Goal: Transaction & Acquisition: Purchase product/service

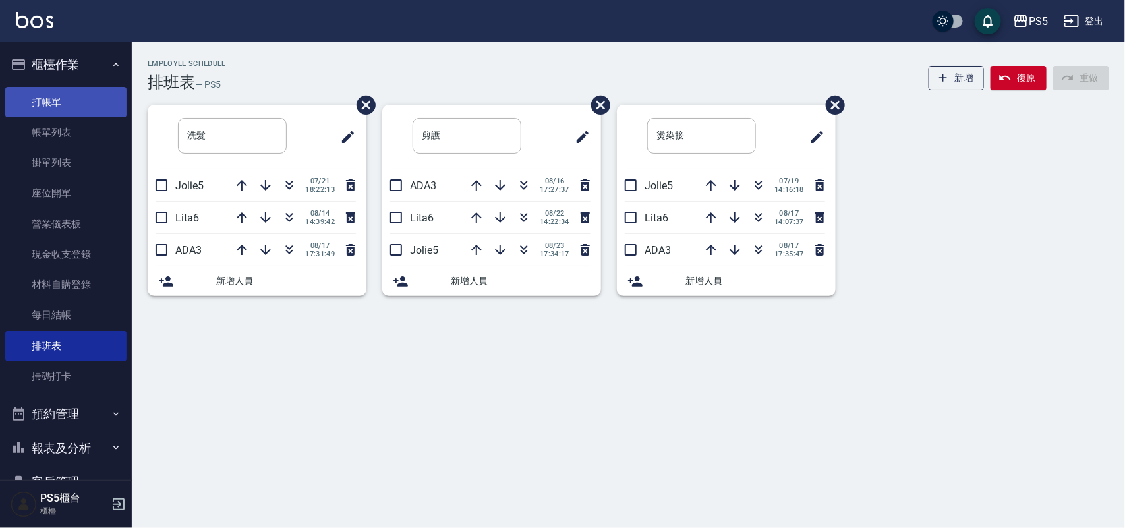
click at [78, 94] on link "打帳單" at bounding box center [65, 102] width 121 height 30
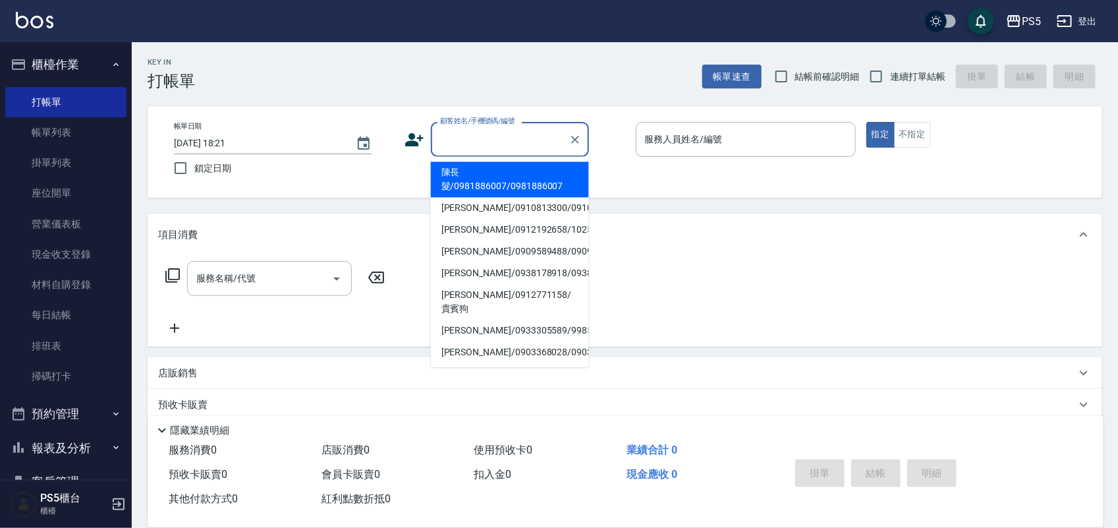
click at [490, 139] on input "顧客姓名/手機號碼/編號" at bounding box center [500, 139] width 127 height 23
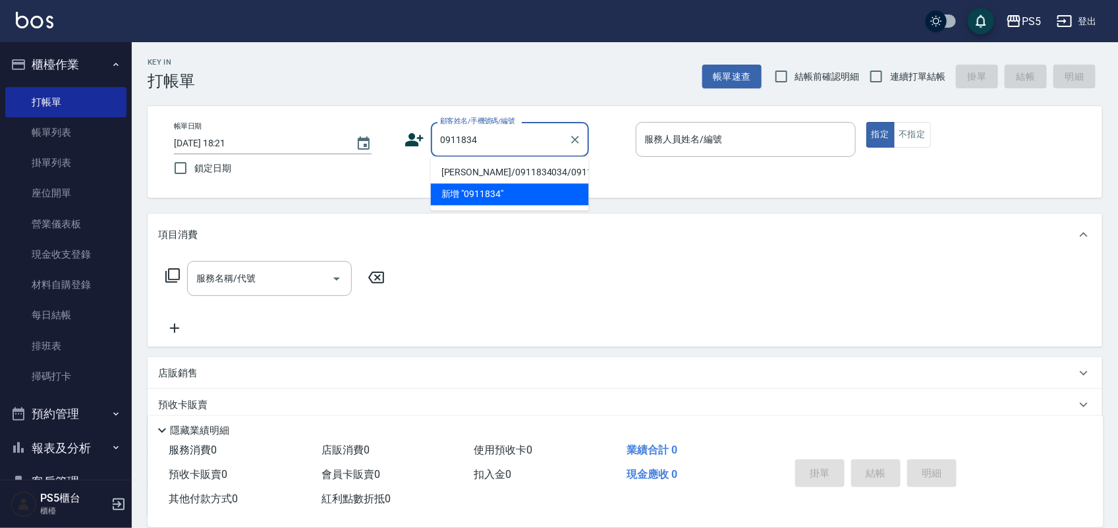
click at [445, 184] on li "[PERSON_NAME]/0911834034/0911834034" at bounding box center [510, 173] width 158 height 22
type input "[PERSON_NAME]/0911834034/0911834034"
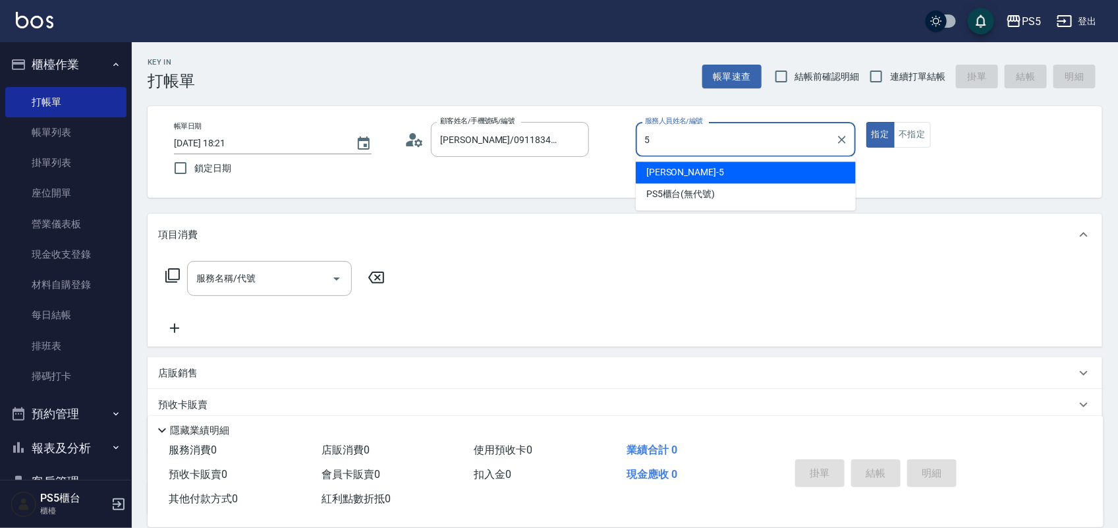
type input "Jolie-5"
type button "true"
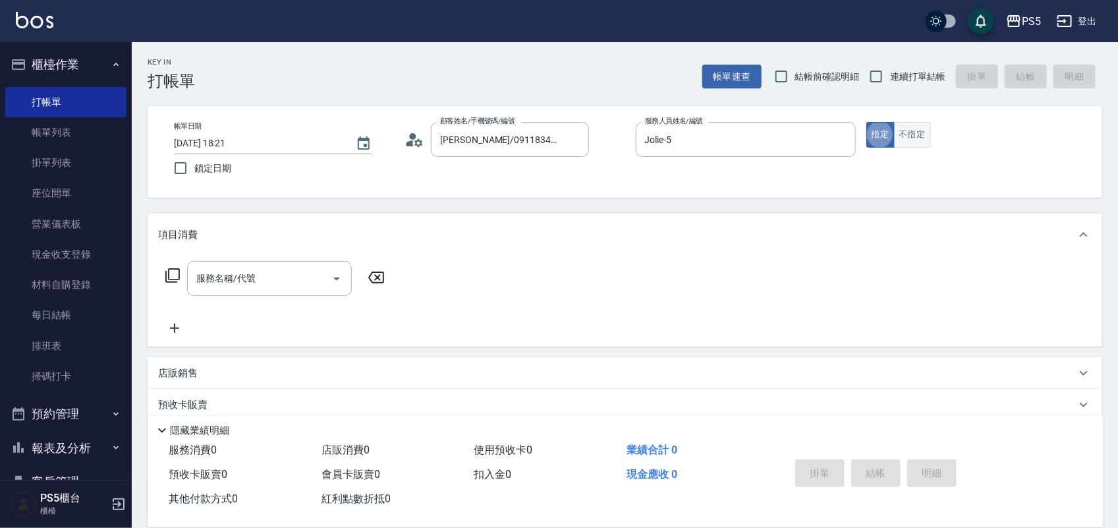
click at [919, 127] on button "不指定" at bounding box center [912, 135] width 37 height 26
click at [222, 277] on div "服務名稱/代號 服務名稱/代號" at bounding box center [269, 278] width 165 height 35
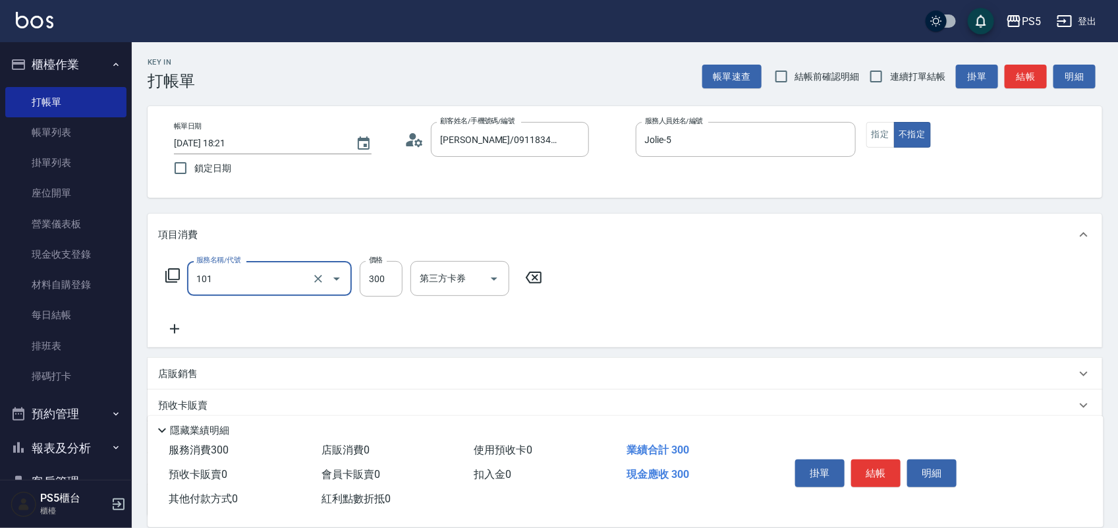
type input "洗髮(101)"
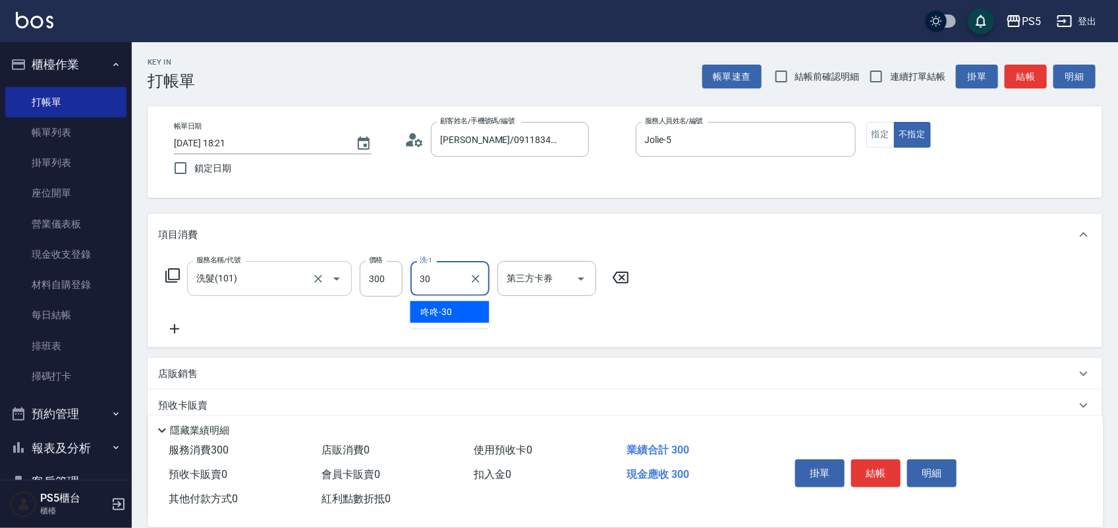
type input "咚咚-30"
click at [869, 469] on button "結帳" at bounding box center [876, 473] width 49 height 28
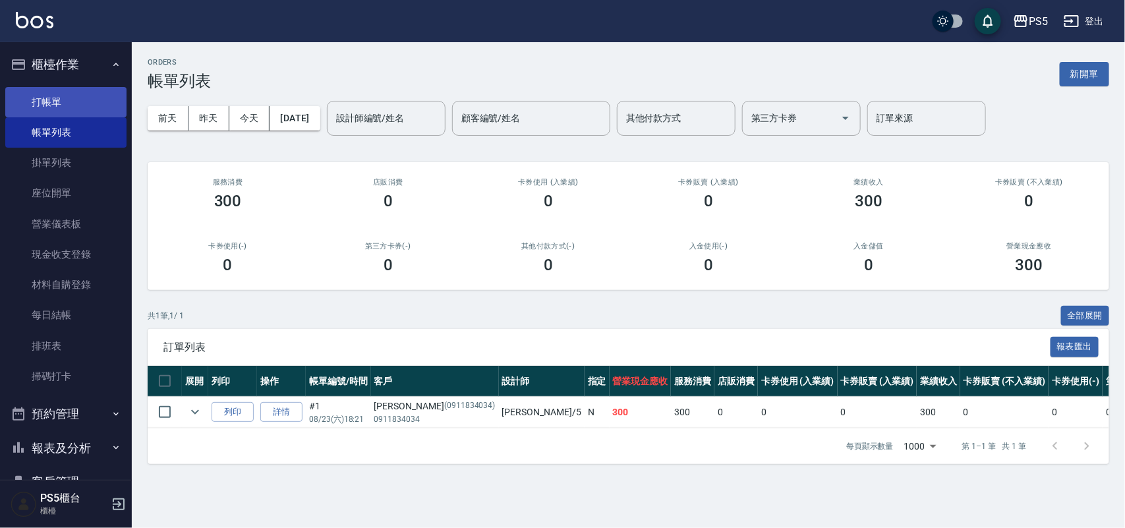
click at [65, 110] on link "打帳單" at bounding box center [65, 102] width 121 height 30
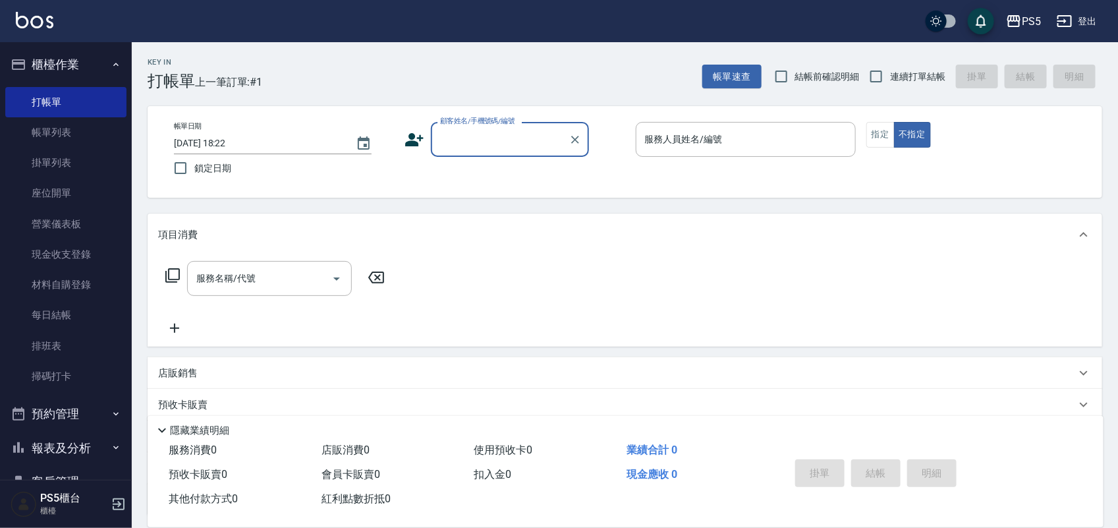
click at [466, 147] on input "顧客姓名/手機號碼/編號" at bounding box center [500, 139] width 127 height 23
click at [461, 173] on li "[PERSON_NAME]/0956161565/0956161565" at bounding box center [510, 173] width 158 height 22
type input "[PERSON_NAME]/0956161565/0956161565"
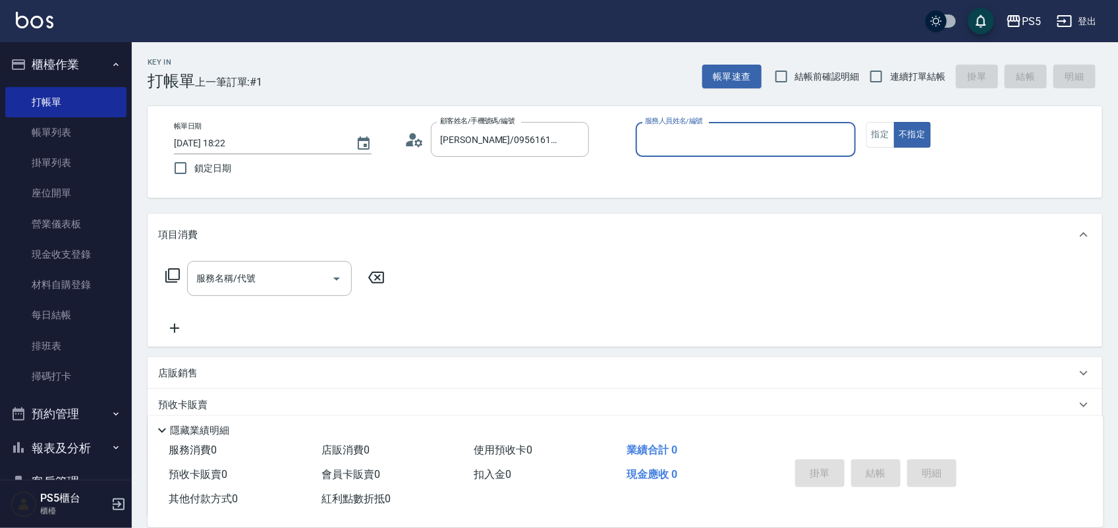
click at [704, 145] on input "服務人員姓名/編號" at bounding box center [746, 139] width 208 height 23
type input "55"
click at [894, 122] on button "不指定" at bounding box center [912, 135] width 37 height 26
type button "false"
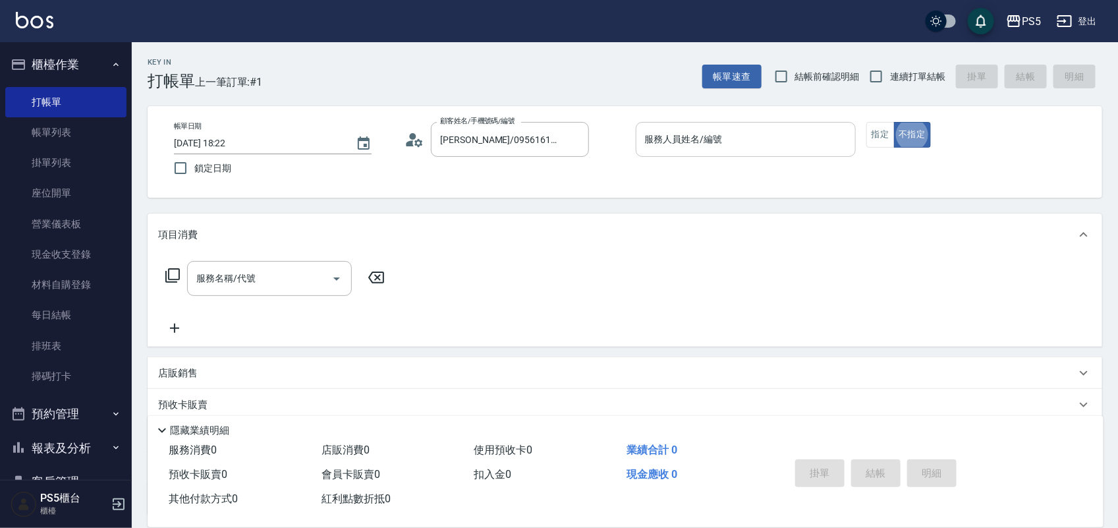
click at [701, 146] on input "服務人員姓名/編號" at bounding box center [746, 139] width 208 height 23
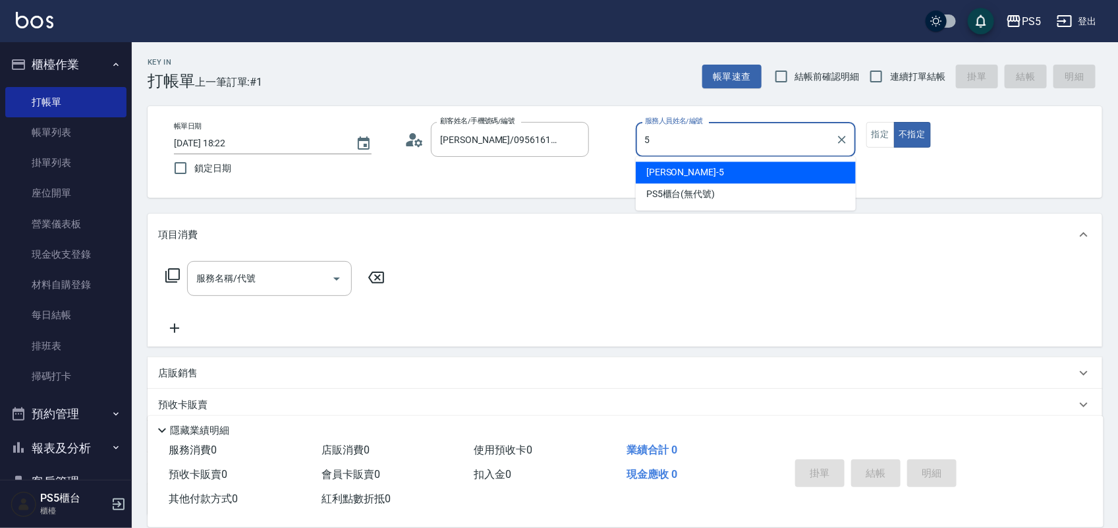
type input "Jolie-5"
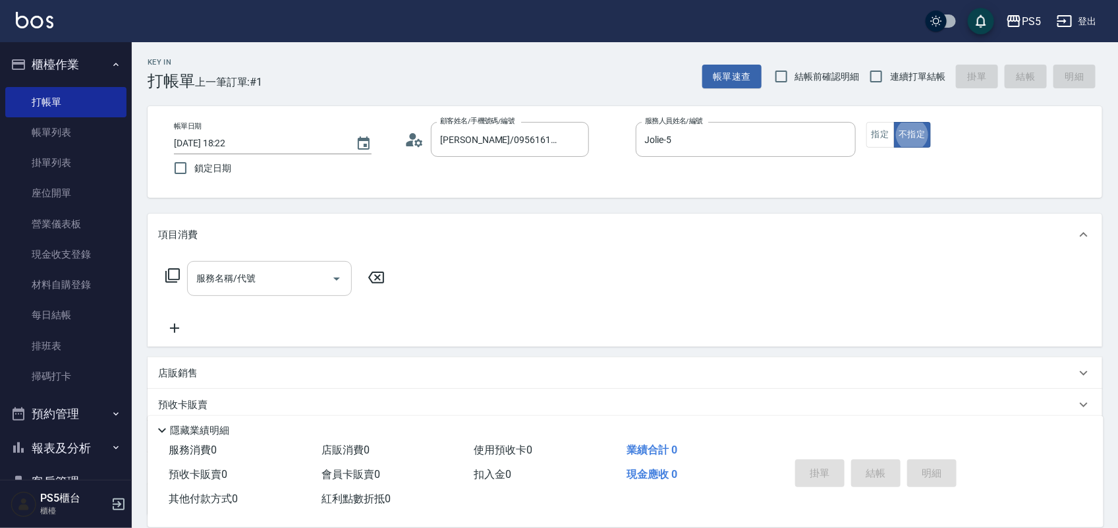
click at [272, 282] on input "服務名稱/代號" at bounding box center [259, 278] width 133 height 23
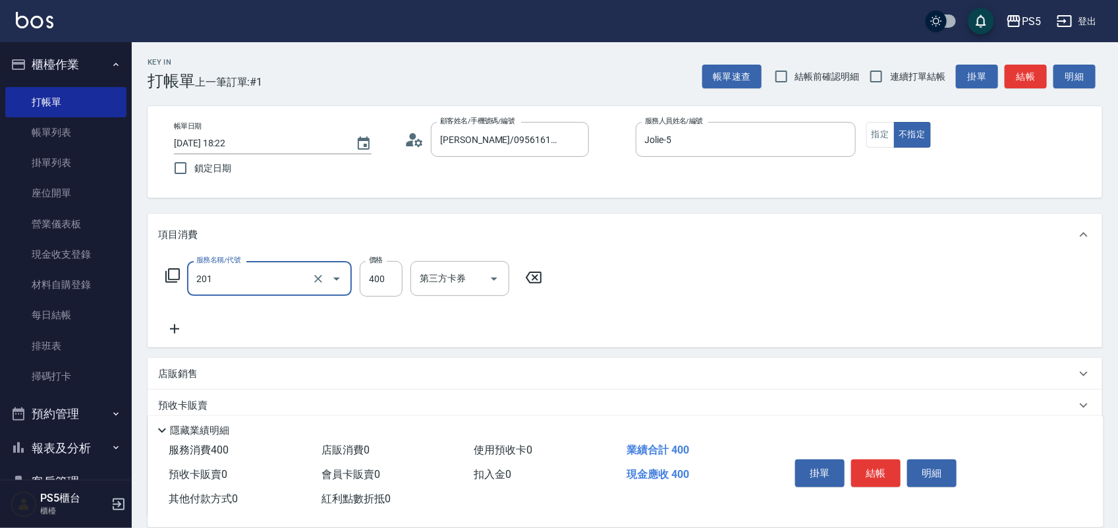
type input "洗剪400(201)"
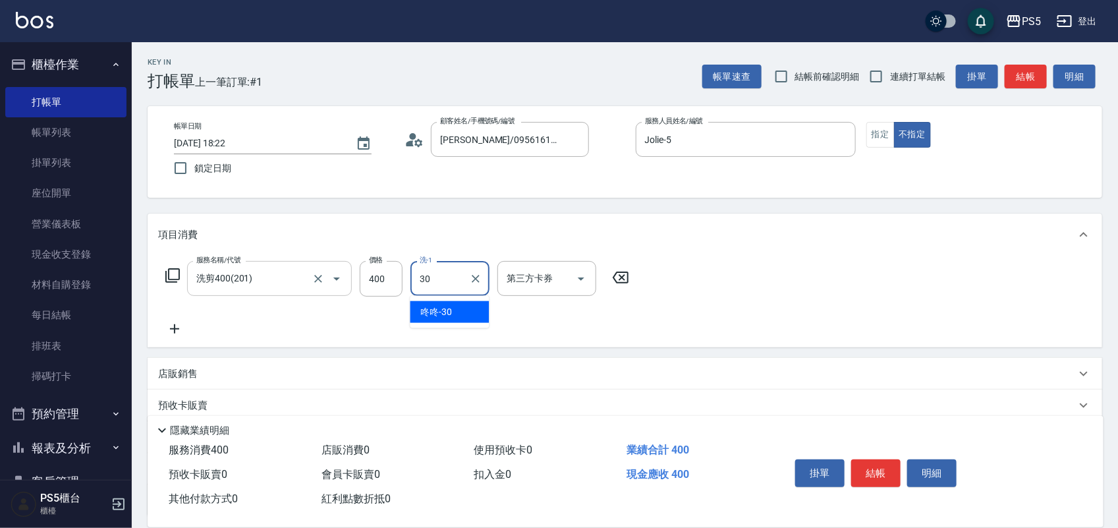
type input "咚咚-30"
click at [871, 468] on button "結帳" at bounding box center [876, 473] width 49 height 28
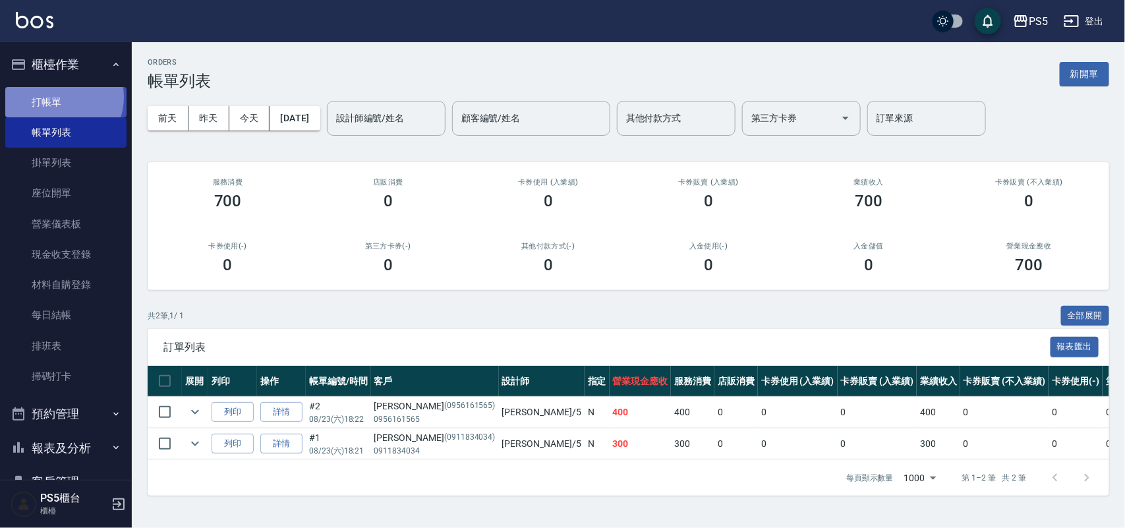
click at [61, 97] on link "打帳單" at bounding box center [65, 102] width 121 height 30
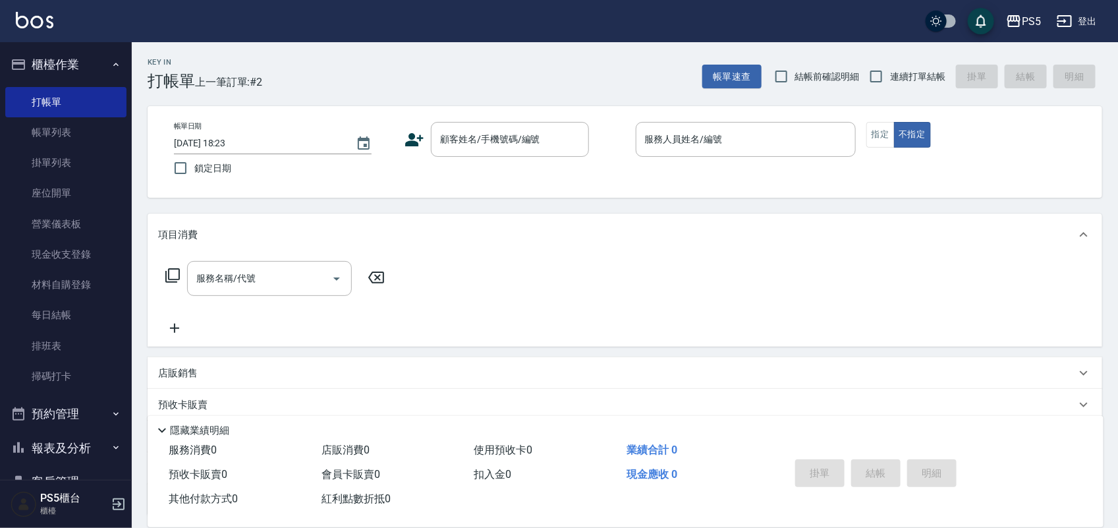
drag, startPoint x: 390, startPoint y: 56, endPoint x: 886, endPoint y: 346, distance: 574.8
click at [886, 346] on div "服務名稱/代號 服務名稱/代號" at bounding box center [625, 301] width 955 height 91
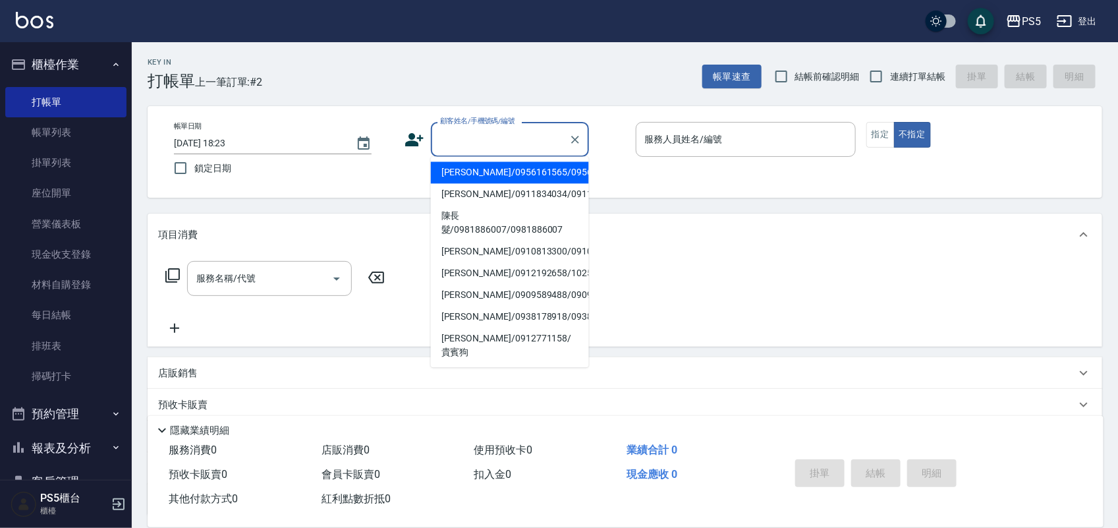
click at [458, 139] on input "顧客姓名/手機號碼/編號" at bounding box center [500, 139] width 127 height 23
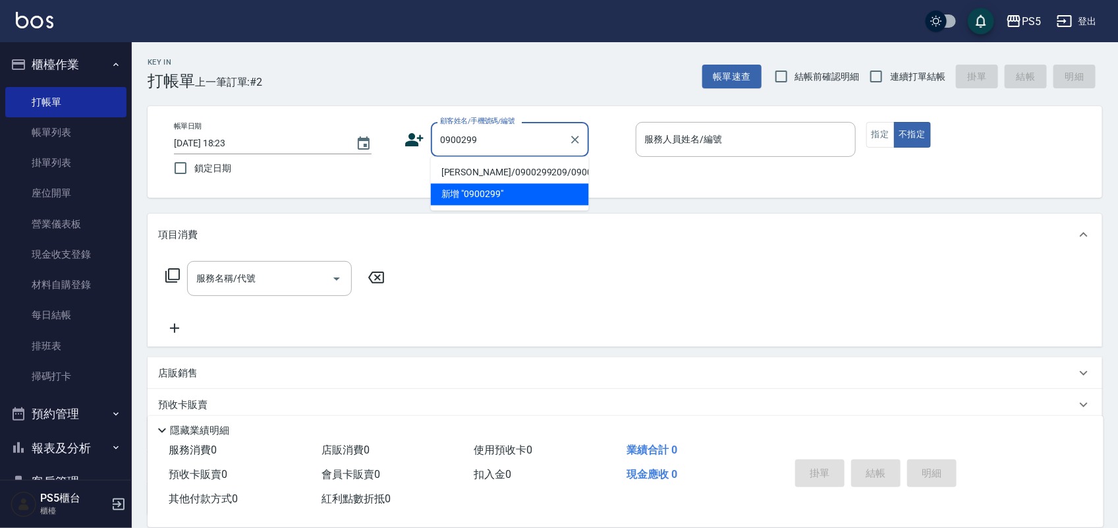
click at [450, 175] on li "[PERSON_NAME]/0900299209/0900299209" at bounding box center [510, 173] width 158 height 22
type input "[PERSON_NAME]/0900299209/0900299209"
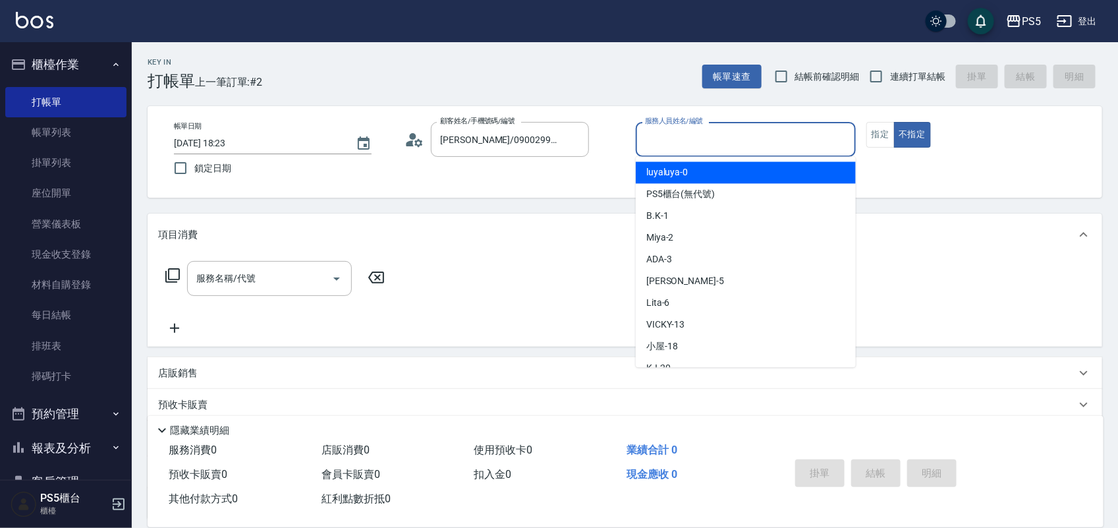
click at [693, 138] on input "服務人員姓名/編號" at bounding box center [746, 139] width 208 height 23
type input "Jolie-5"
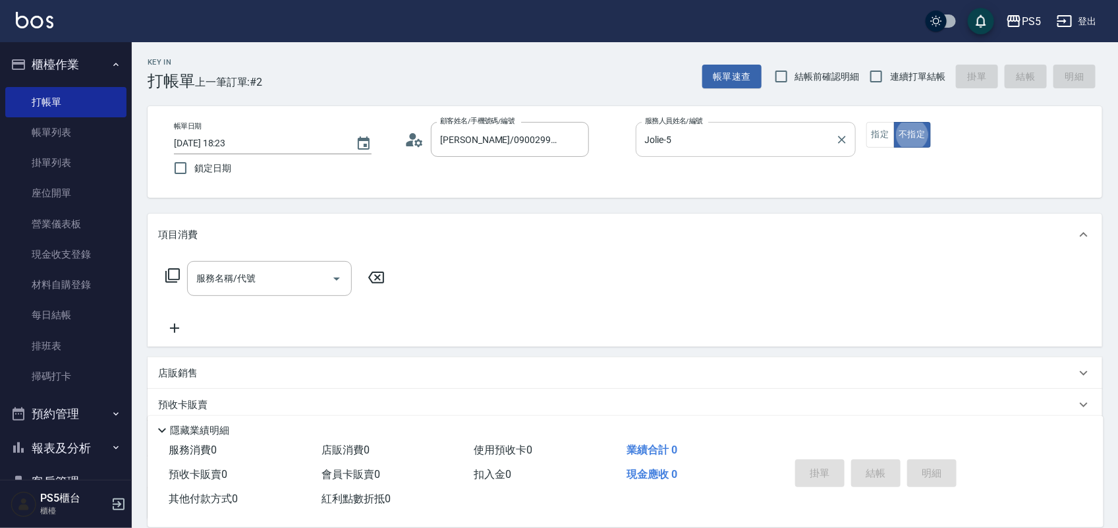
type button "false"
click at [887, 136] on button "指定" at bounding box center [881, 135] width 28 height 26
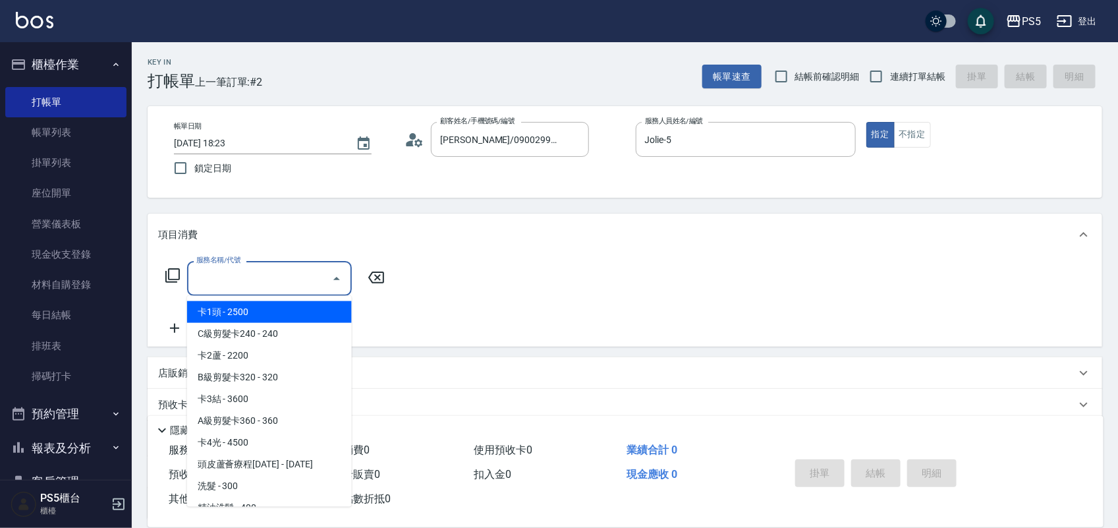
drag, startPoint x: 272, startPoint y: 281, endPoint x: 180, endPoint y: 317, distance: 98.5
click at [269, 282] on input "服務名稱/代號" at bounding box center [259, 278] width 133 height 23
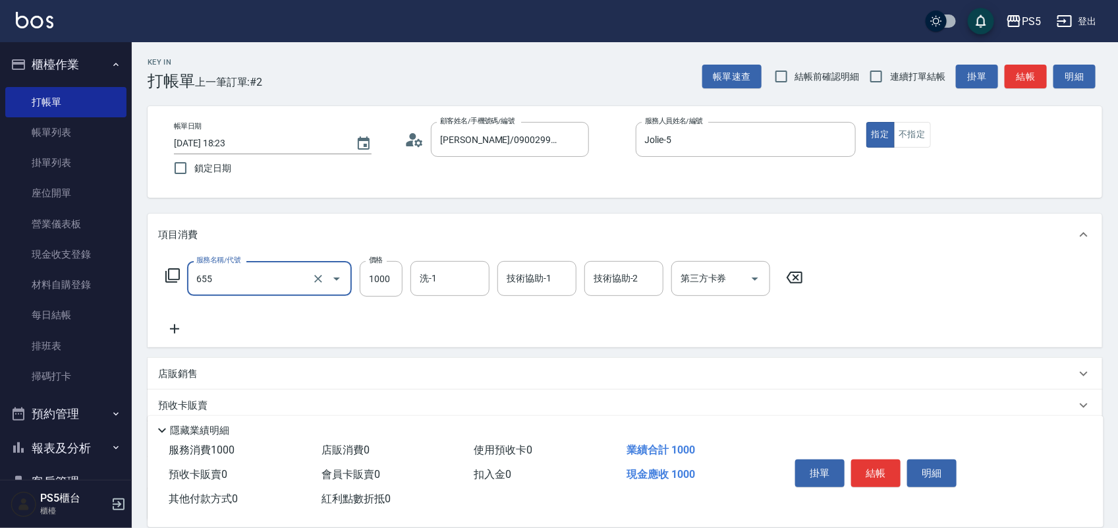
type input "拆接(655)"
type input "3500"
click at [168, 321] on icon at bounding box center [174, 329] width 33 height 16
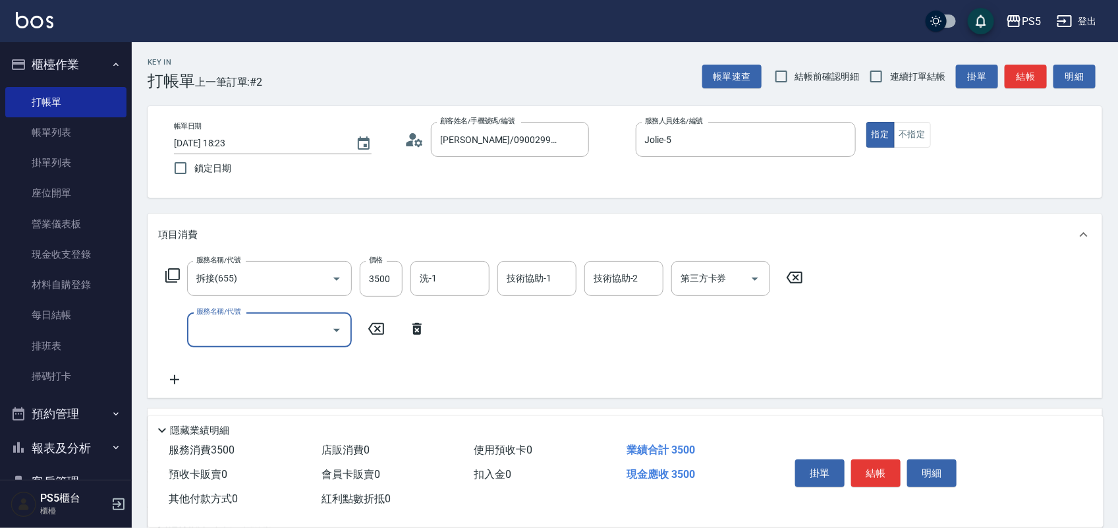
click at [212, 330] on input "服務名稱/代號" at bounding box center [259, 329] width 133 height 23
type input "單拆(654)"
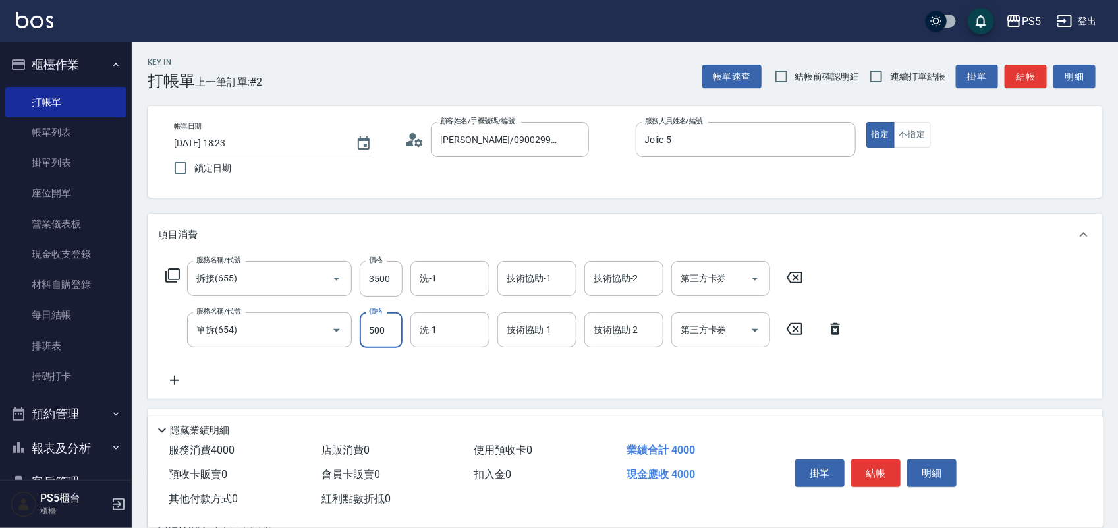
click at [390, 338] on input "500" at bounding box center [381, 330] width 43 height 36
type input "1000"
click at [445, 332] on input "洗-1" at bounding box center [450, 329] width 67 height 23
type input "咚咚-30"
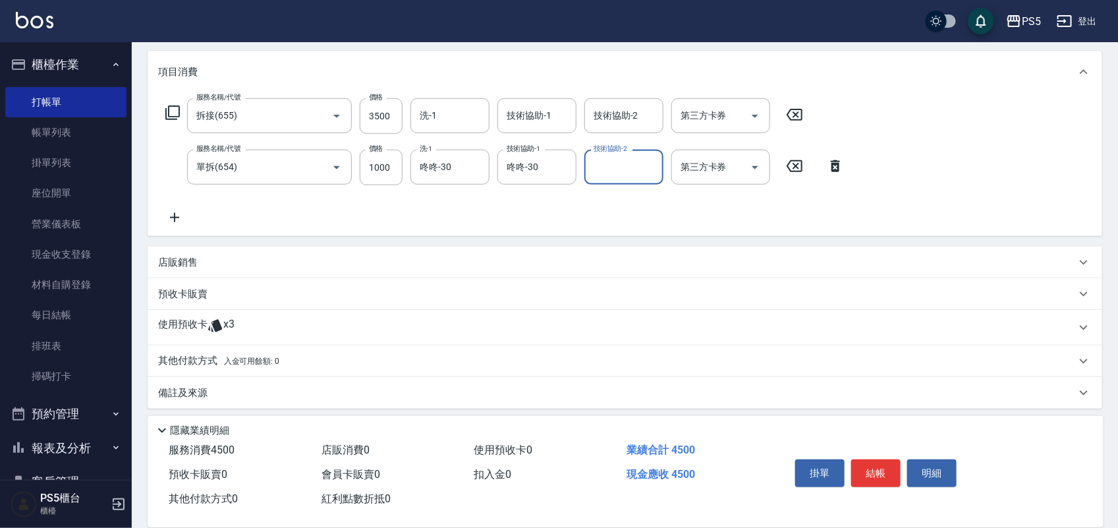
scroll to position [165, 0]
click at [180, 254] on p "店販銷售" at bounding box center [178, 261] width 40 height 14
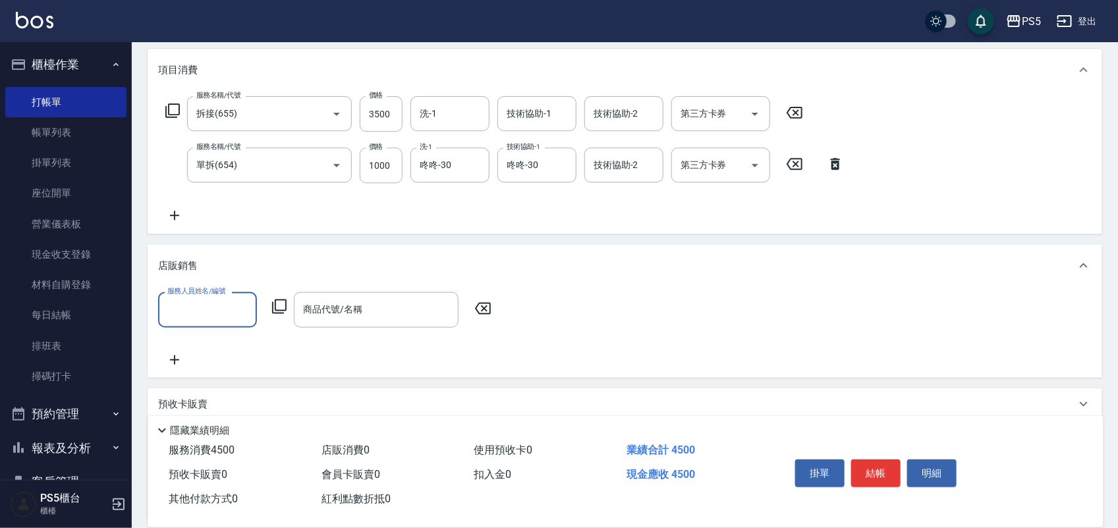
scroll to position [0, 0]
click at [227, 295] on div "服務人員姓名/編號" at bounding box center [207, 309] width 99 height 35
type input "Jolie-5"
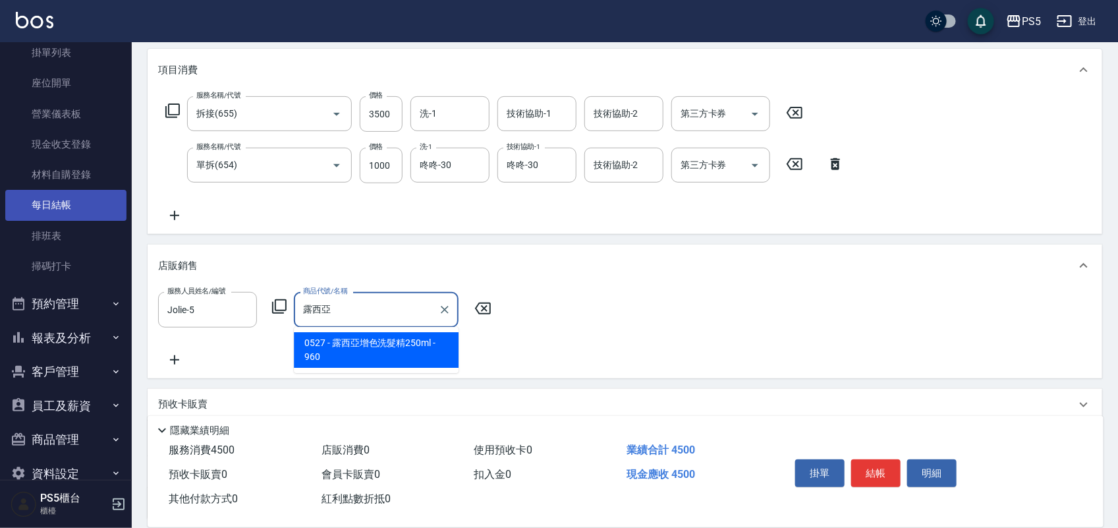
scroll to position [136, 0]
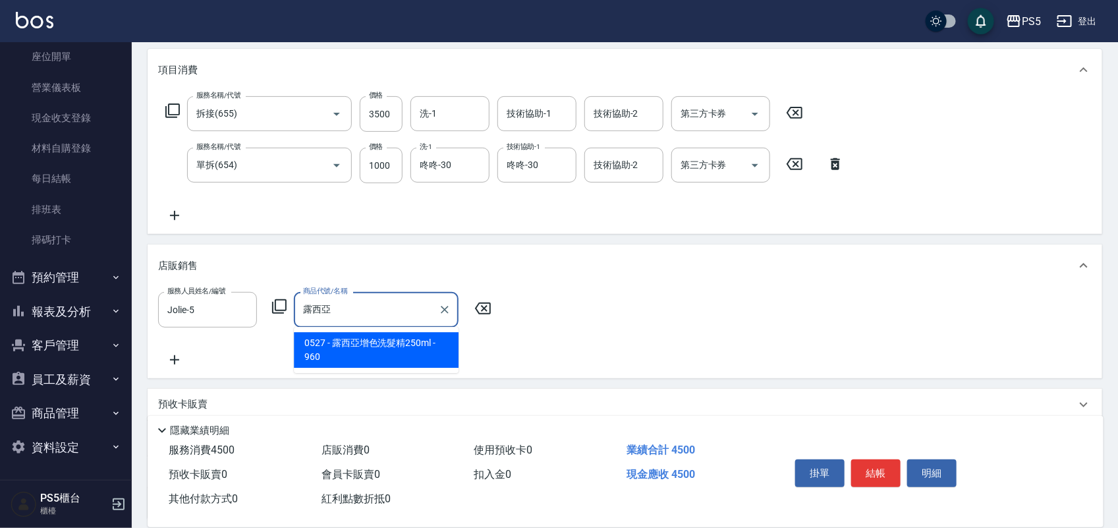
type input "露西亞"
click at [54, 410] on button "商品管理" at bounding box center [65, 413] width 121 height 34
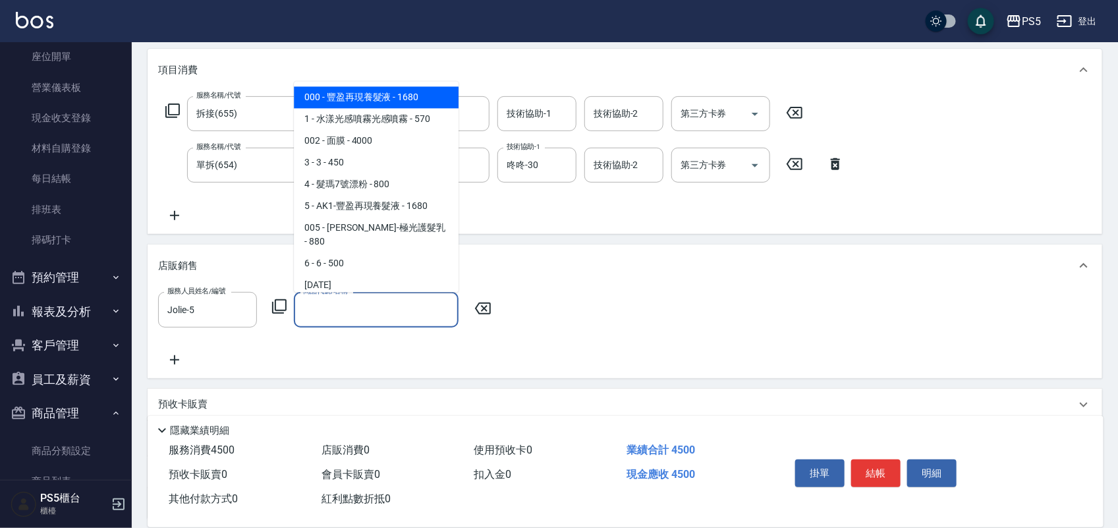
click at [333, 316] on input "商品代號/名稱" at bounding box center [376, 309] width 153 height 23
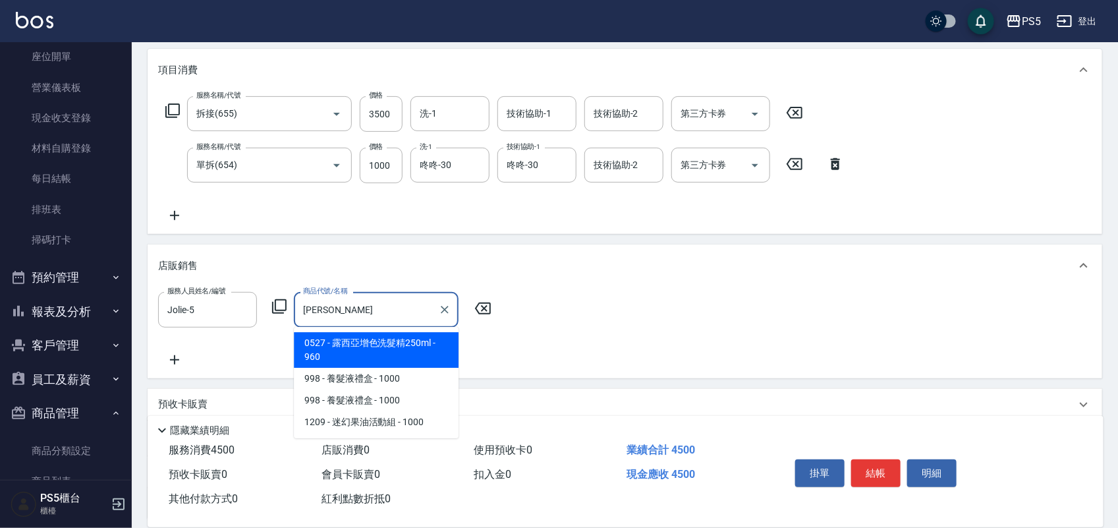
click at [376, 356] on span "0527 - 露西亞增色洗髮精250ml - 960" at bounding box center [376, 350] width 165 height 36
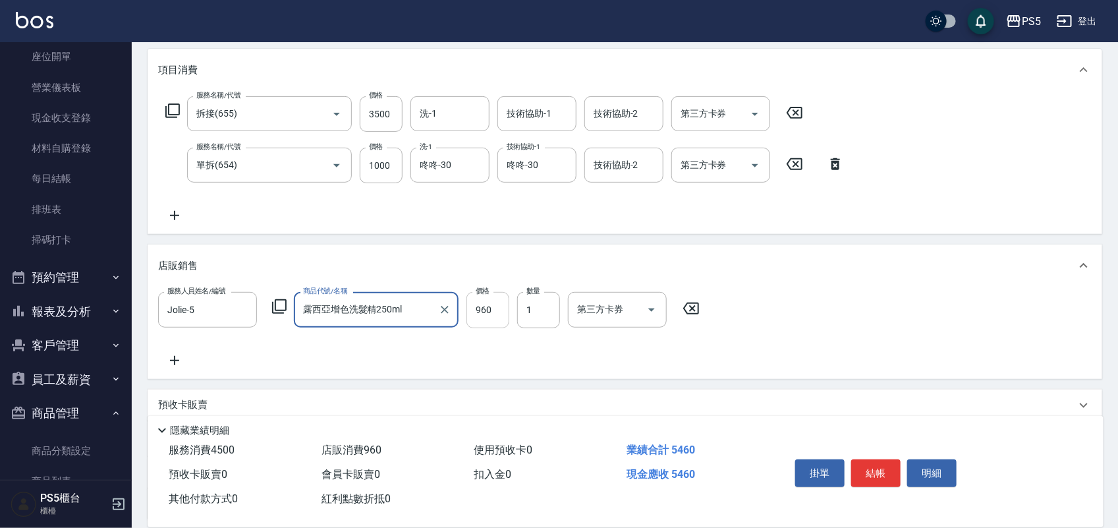
type input "露西亞增色洗髮精250ml"
click at [503, 317] on input "960" at bounding box center [488, 310] width 43 height 36
type input "2100"
click at [175, 219] on icon at bounding box center [174, 215] width 9 height 9
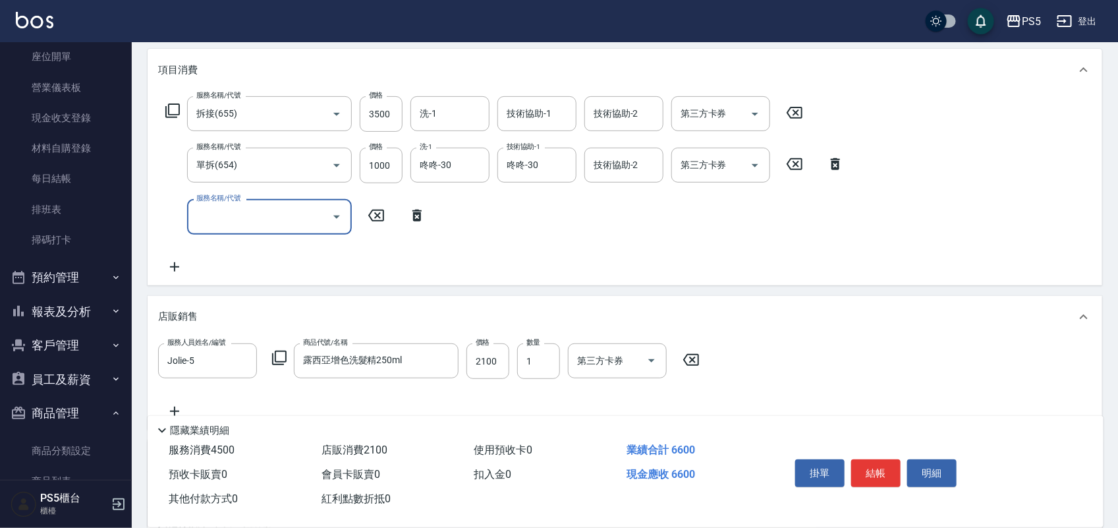
click at [254, 213] on input "服務名稱/代號" at bounding box center [259, 216] width 133 height 23
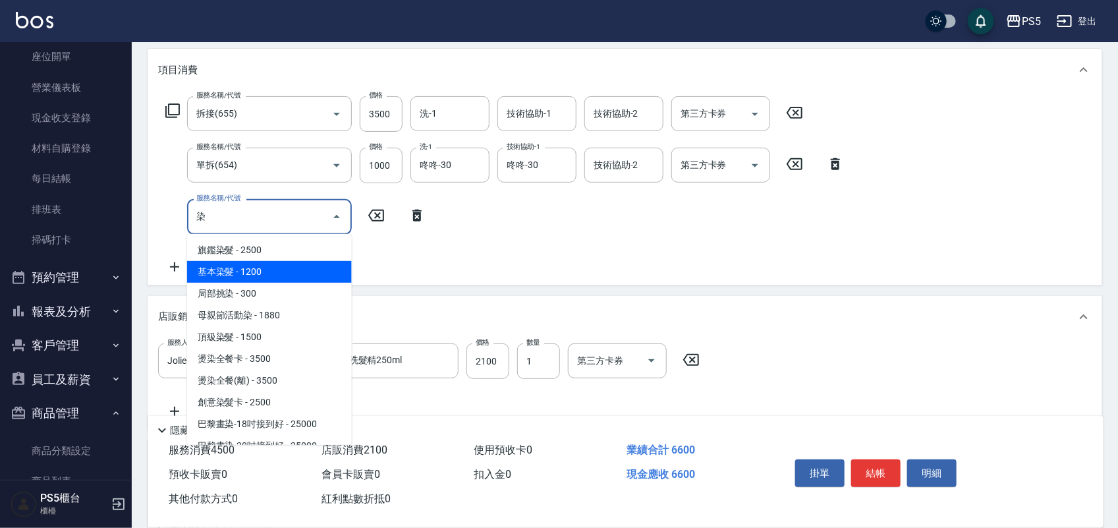
click at [251, 274] on span "基本染髮 - 1200" at bounding box center [269, 272] width 165 height 22
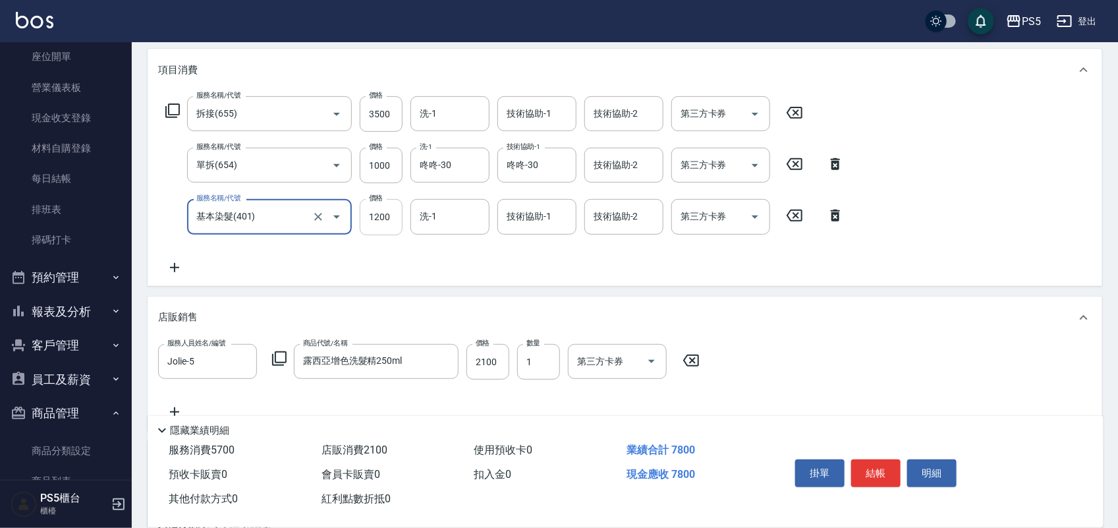
type input "基本染髮(401)"
click at [386, 212] on input "1200" at bounding box center [381, 217] width 43 height 36
type input "1500"
click at [879, 470] on button "結帳" at bounding box center [876, 473] width 49 height 28
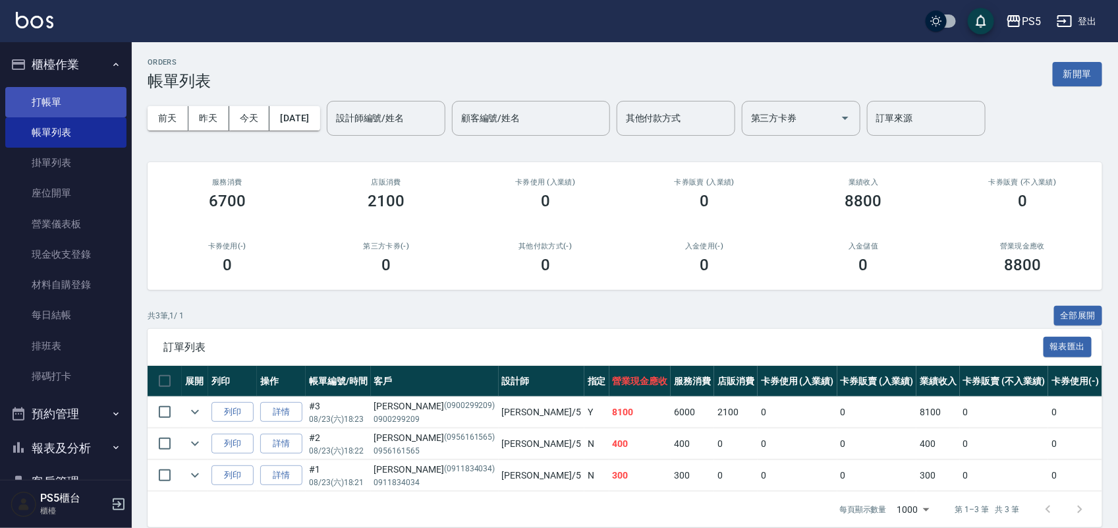
click at [76, 100] on link "打帳單" at bounding box center [65, 102] width 121 height 30
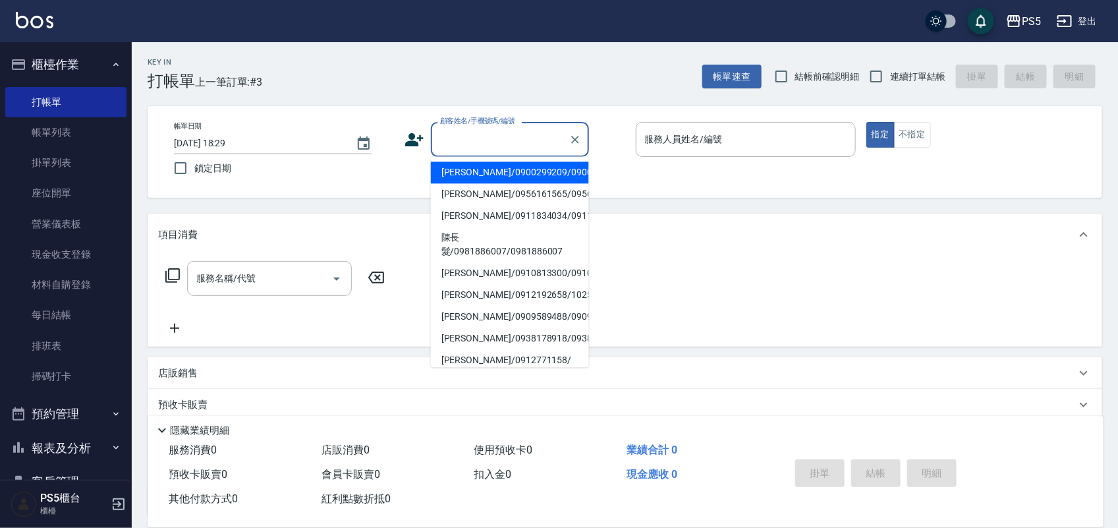
click at [483, 138] on input "顧客姓名/手機號碼/編號" at bounding box center [500, 139] width 127 height 23
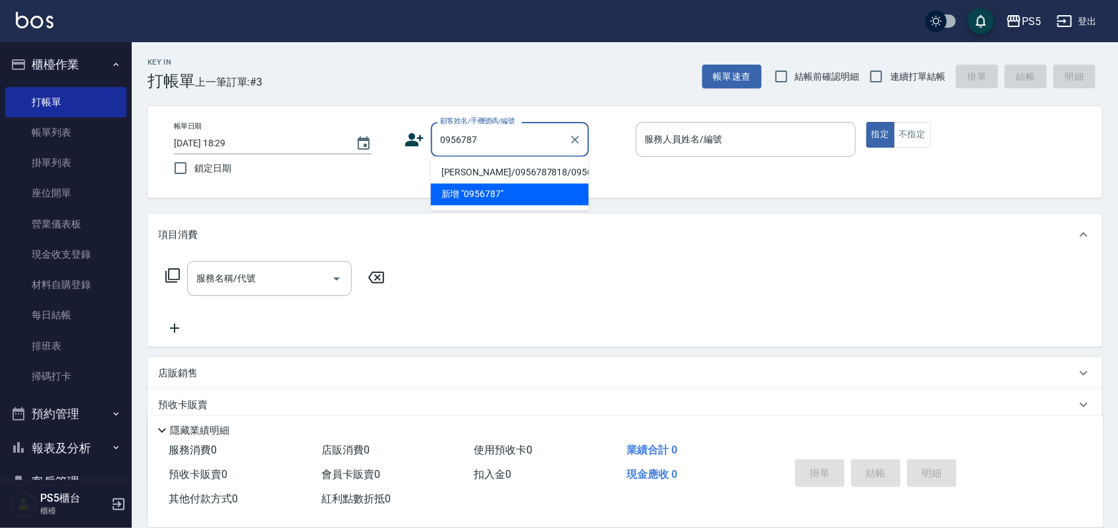
click at [458, 176] on li "[PERSON_NAME]/0956787818/0956787818" at bounding box center [510, 173] width 158 height 22
type input "[PERSON_NAME]/0956787818/0956787818"
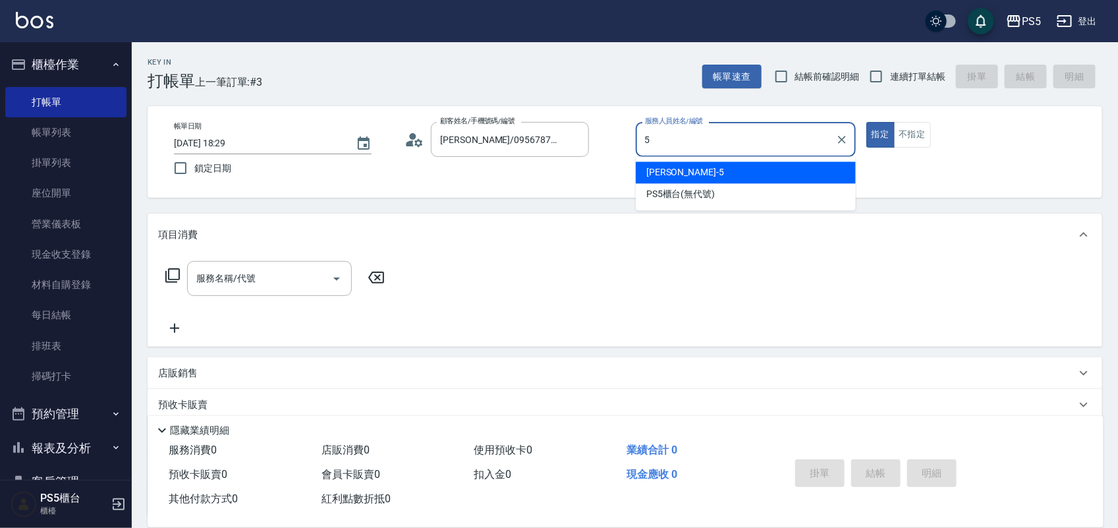
type input "Jolie-5"
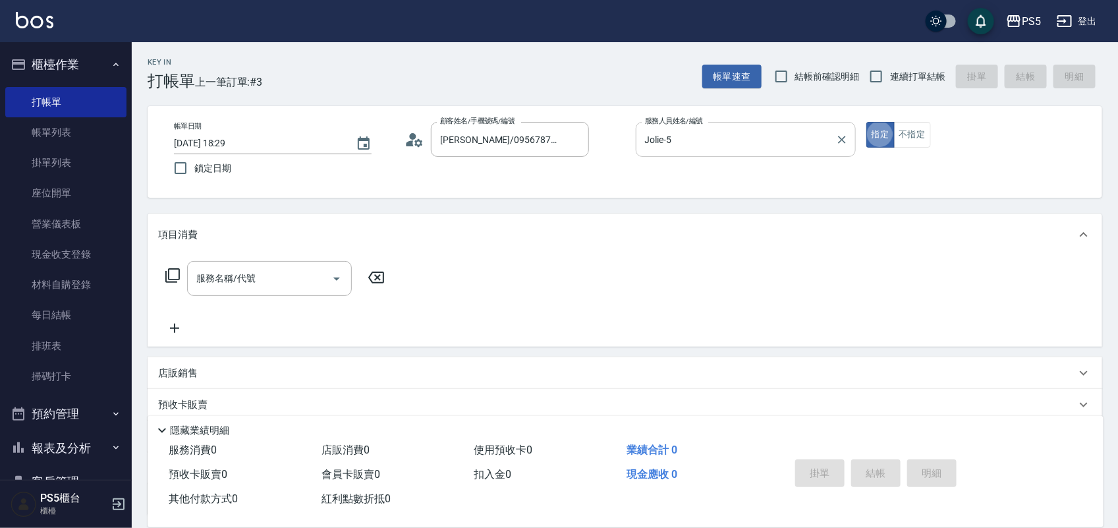
type button "true"
click at [254, 281] on input "服務名稱/代號" at bounding box center [259, 278] width 133 height 23
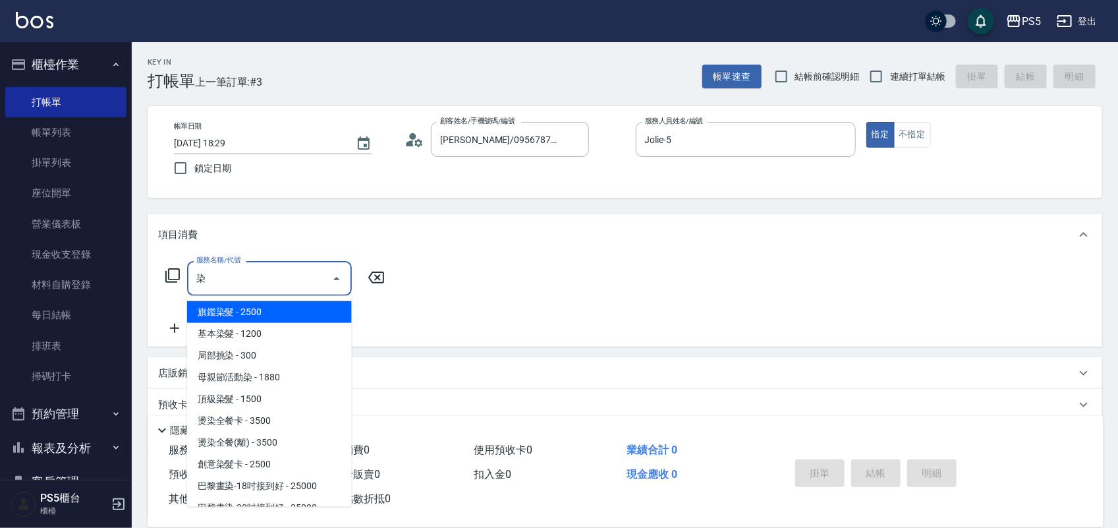
click at [233, 310] on span "旗鑑染髮 - 2500" at bounding box center [269, 312] width 165 height 22
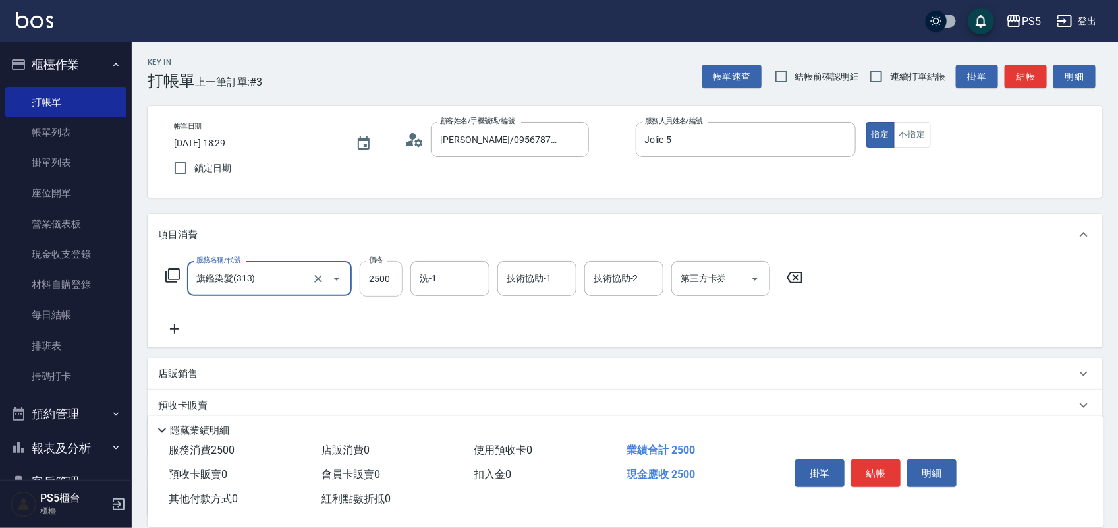
type input "旗鑑染髮(313)"
click at [380, 283] on input "2500" at bounding box center [381, 279] width 43 height 36
type input "2300"
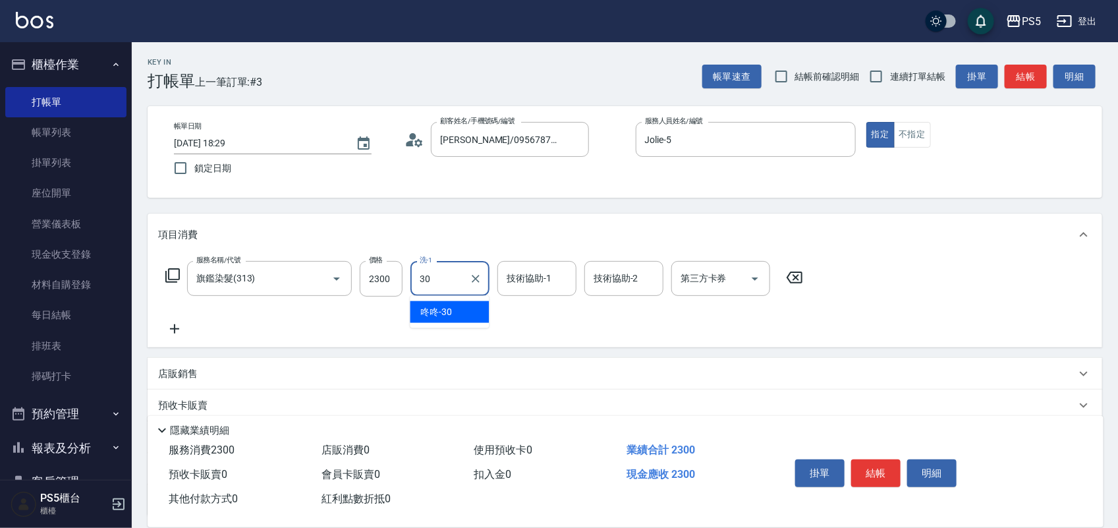
type input "咚咚-30"
click at [886, 468] on button "結帳" at bounding box center [876, 473] width 49 height 28
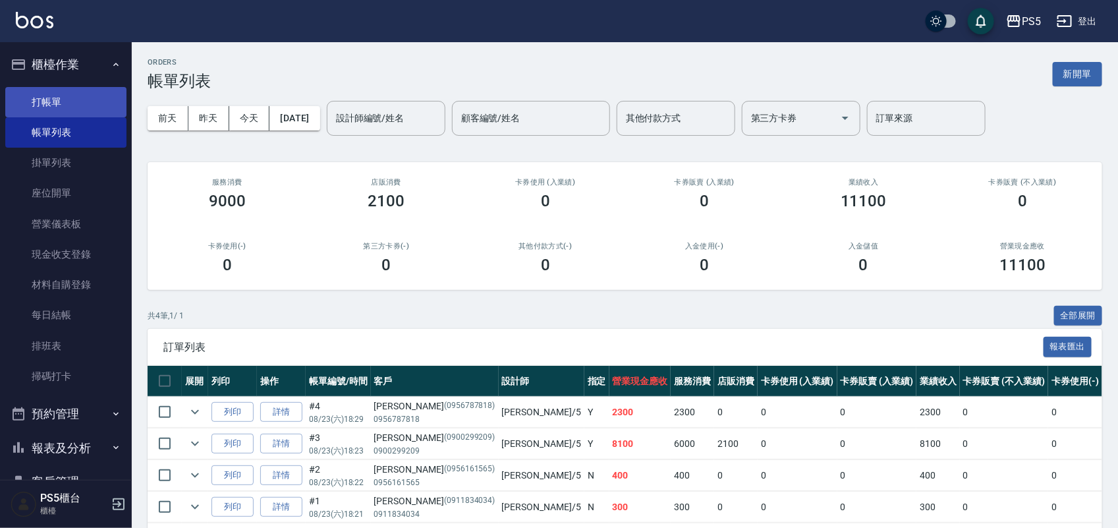
click at [67, 102] on link "打帳單" at bounding box center [65, 102] width 121 height 30
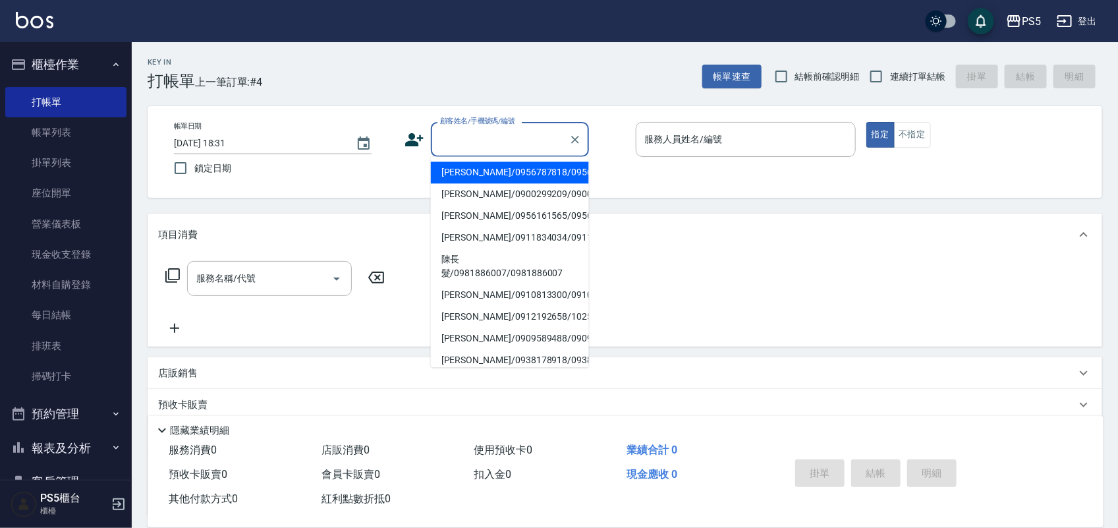
click at [515, 138] on input "顧客姓名/手機號碼/編號" at bounding box center [500, 139] width 127 height 23
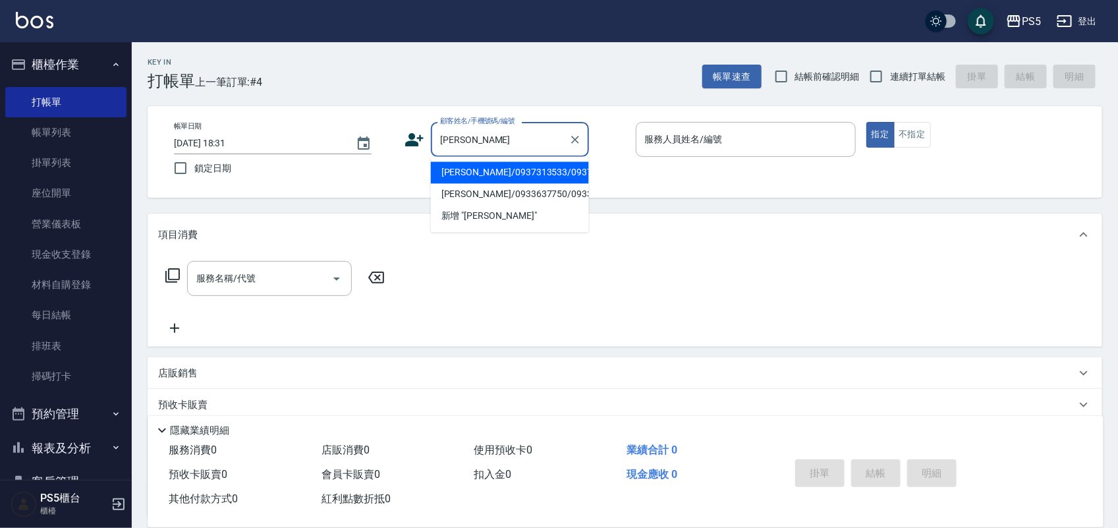
click at [473, 181] on li "[PERSON_NAME]/0937313533/0937313533" at bounding box center [510, 173] width 158 height 22
type input "[PERSON_NAME]/0937313533/0937313533"
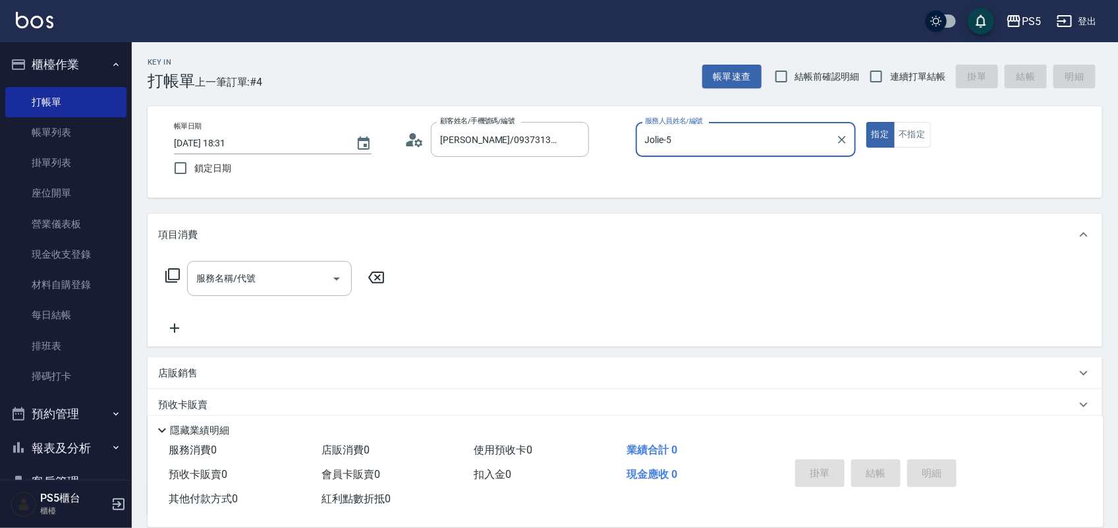
type input "Jolie-5"
click at [413, 137] on circle at bounding box center [413, 136] width 7 height 7
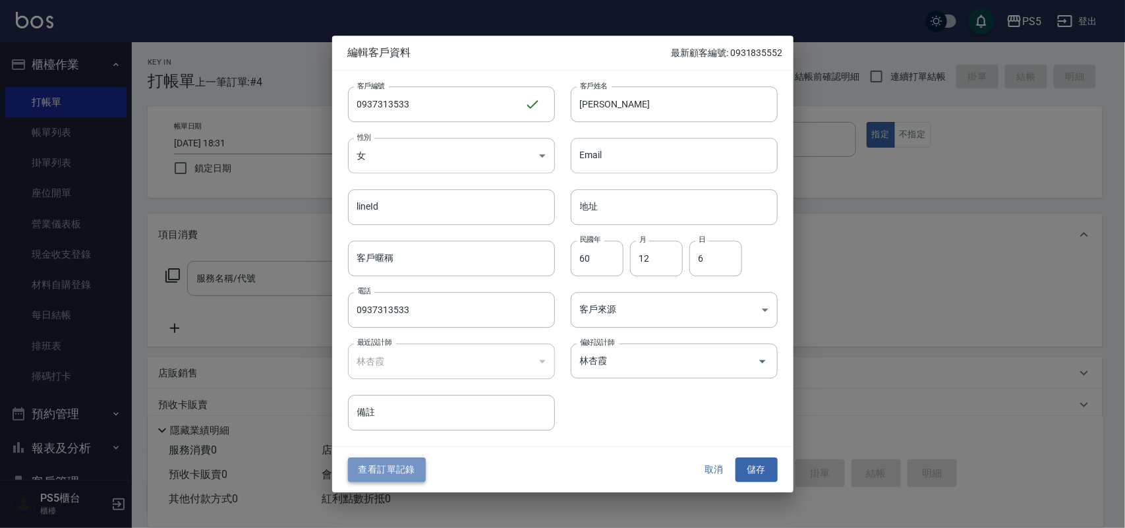
click at [405, 479] on button "查看訂單記錄" at bounding box center [387, 470] width 78 height 24
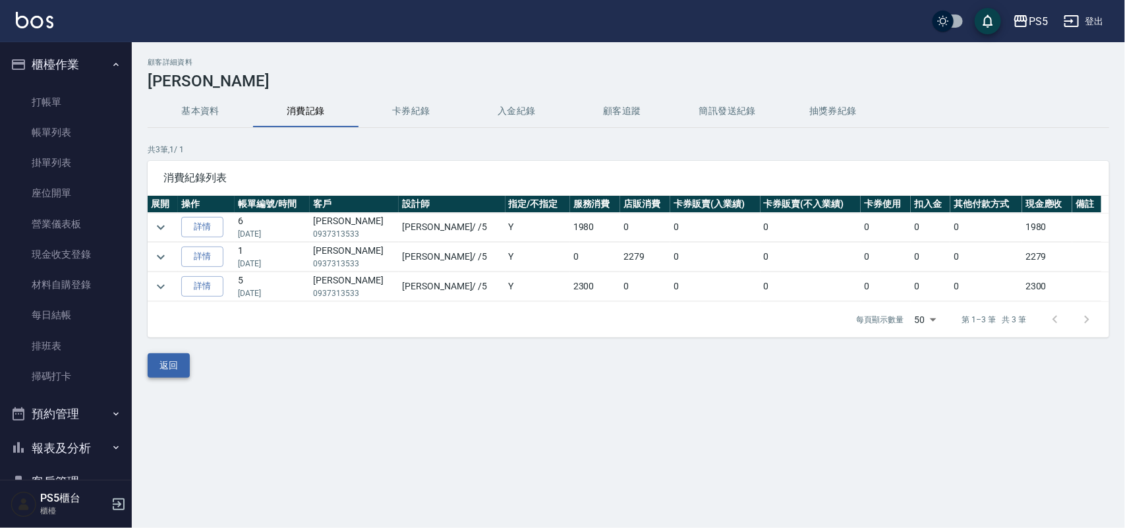
click at [175, 370] on button "返回" at bounding box center [169, 365] width 42 height 24
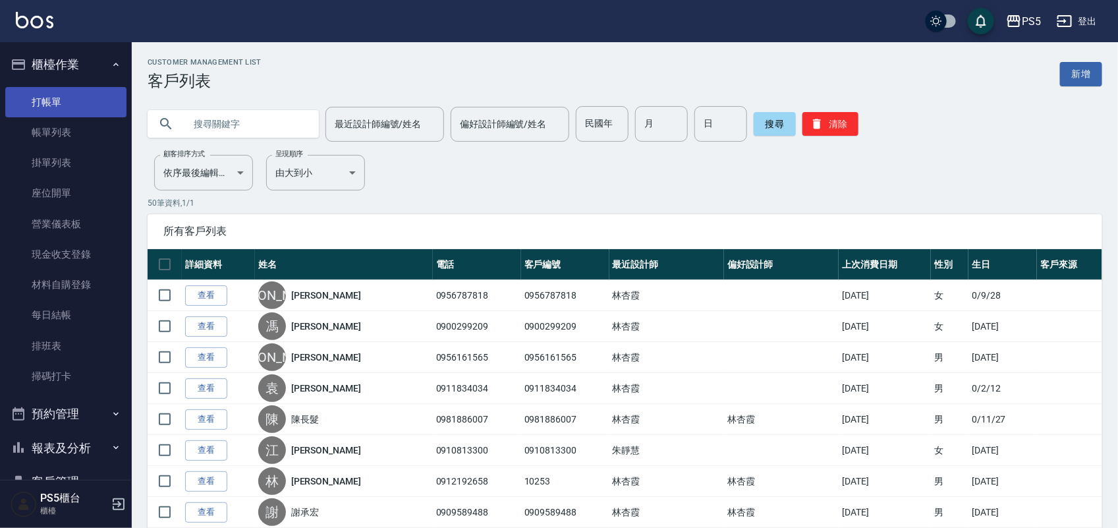
click at [58, 97] on link "打帳單" at bounding box center [65, 102] width 121 height 30
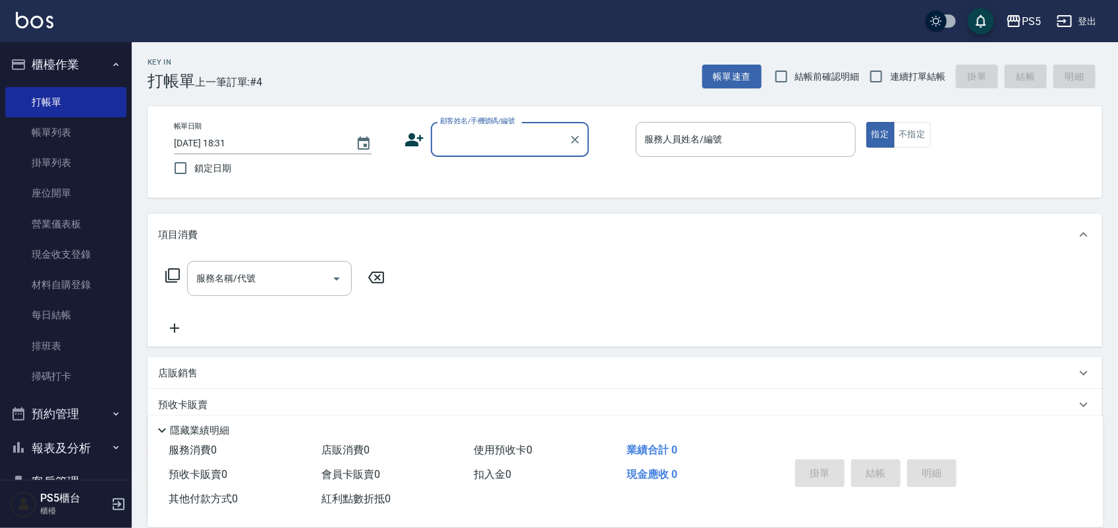
click at [456, 134] on input "顧客姓名/手機號碼/編號" at bounding box center [500, 139] width 127 height 23
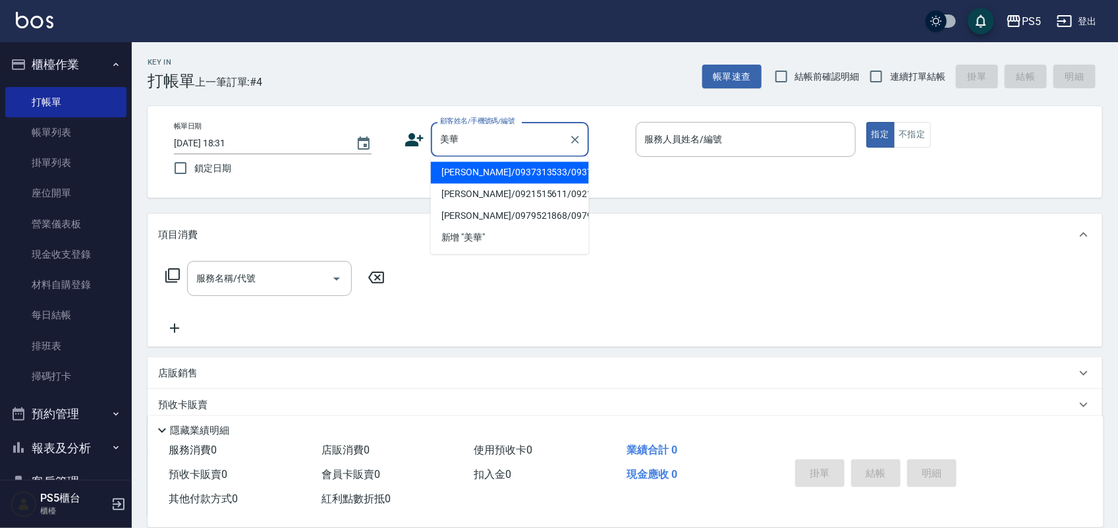
click at [449, 172] on li "[PERSON_NAME]/0937313533/0937313533" at bounding box center [510, 173] width 158 height 22
type input "[PERSON_NAME]/0937313533/0937313533"
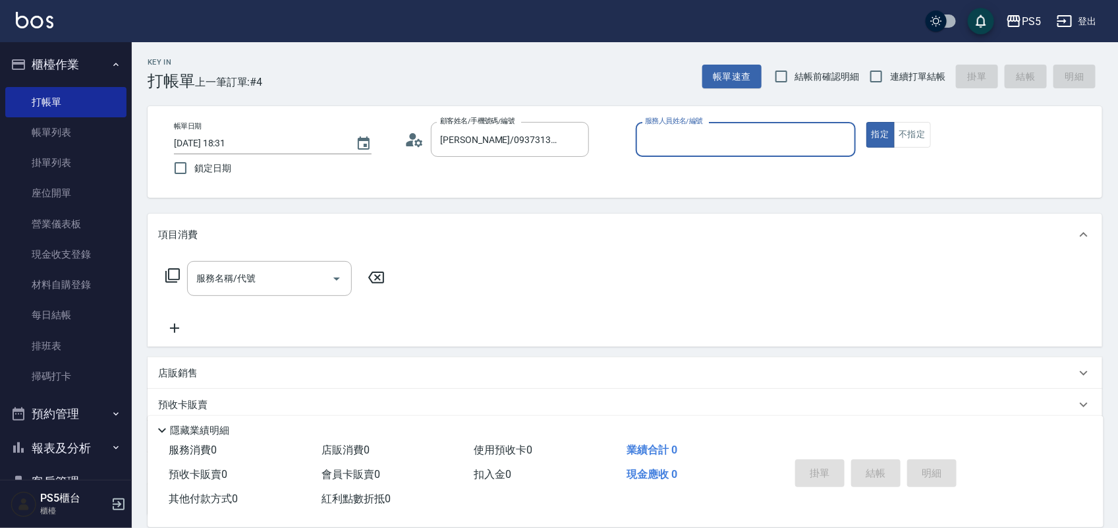
type input "Jolie-5"
click at [281, 272] on input "服務名稱/代號" at bounding box center [259, 278] width 133 height 23
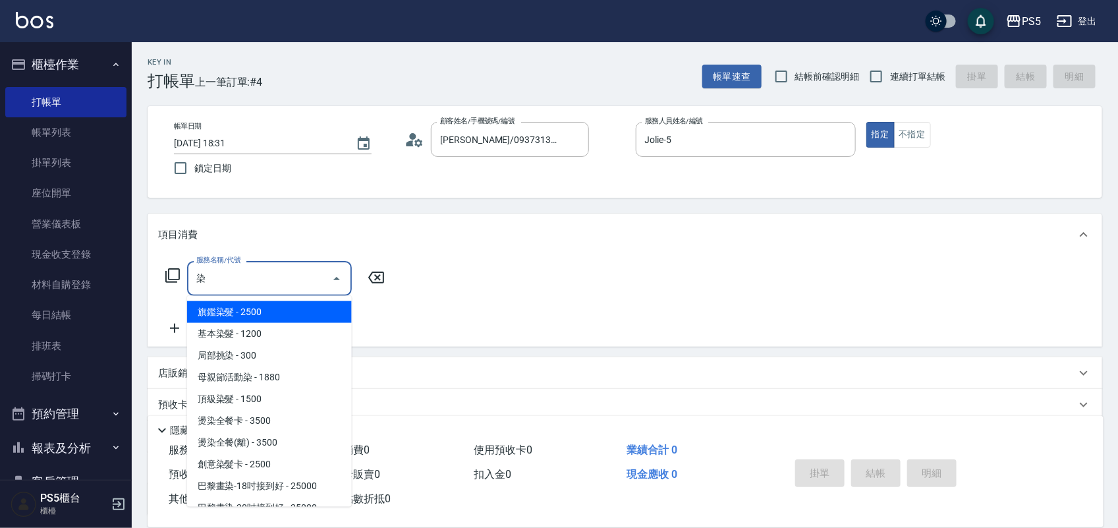
click at [262, 306] on span "旗鑑染髮 - 2500" at bounding box center [269, 312] width 165 height 22
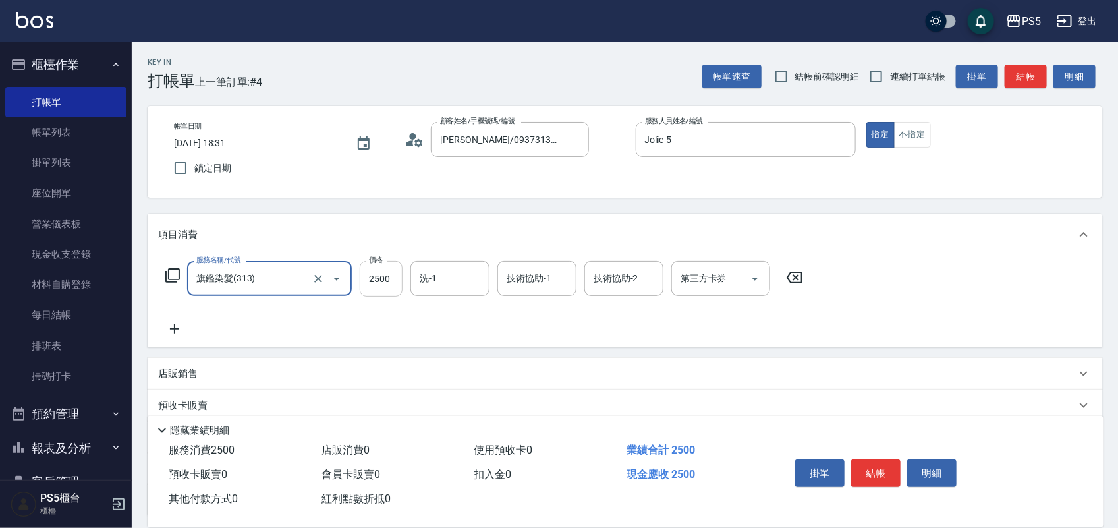
type input "旗鑑染髮(313)"
click at [381, 268] on input "2500" at bounding box center [381, 279] width 43 height 36
type input "2300"
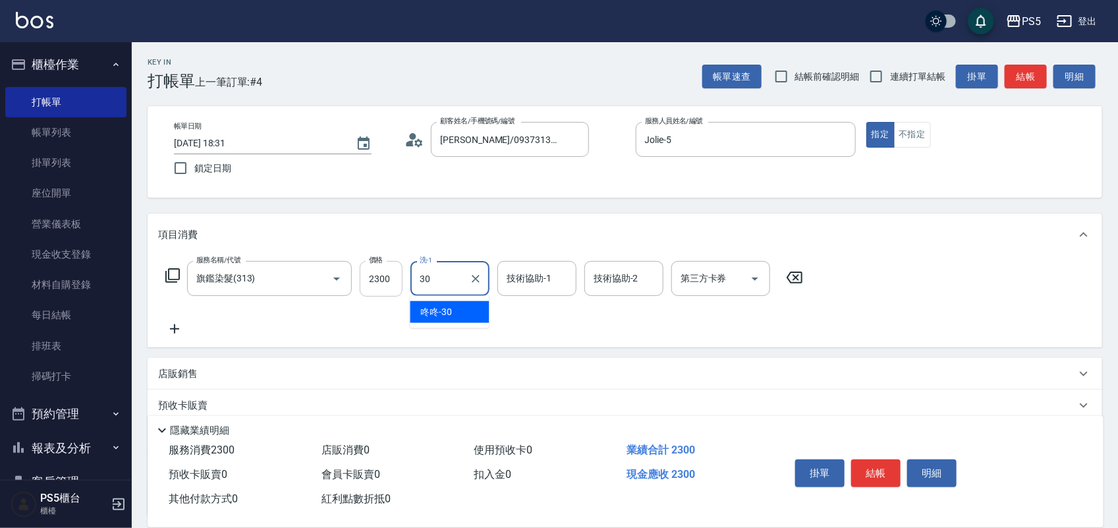
type input "咚咚-30"
click at [886, 459] on button "結帳" at bounding box center [876, 473] width 49 height 28
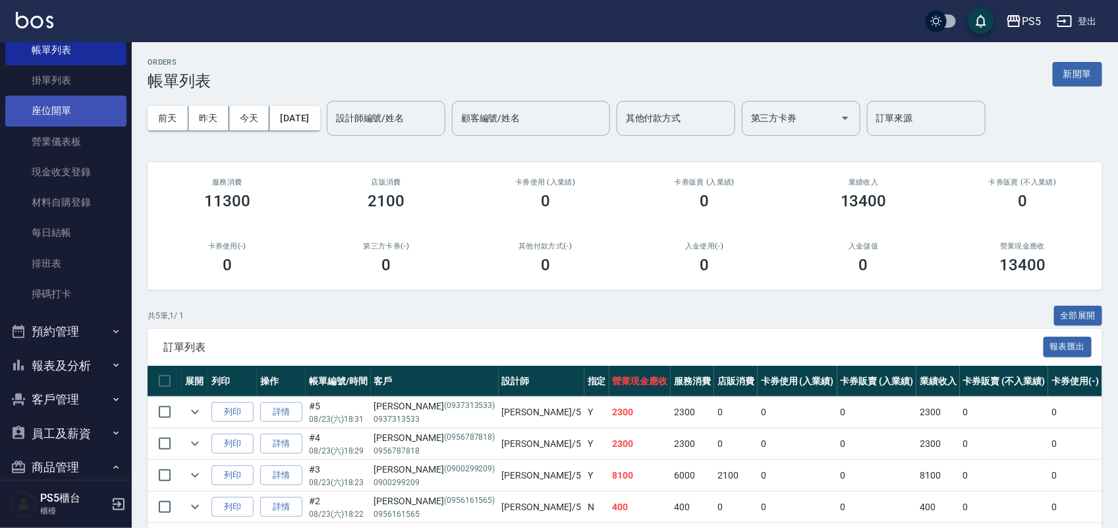
scroll to position [165, 0]
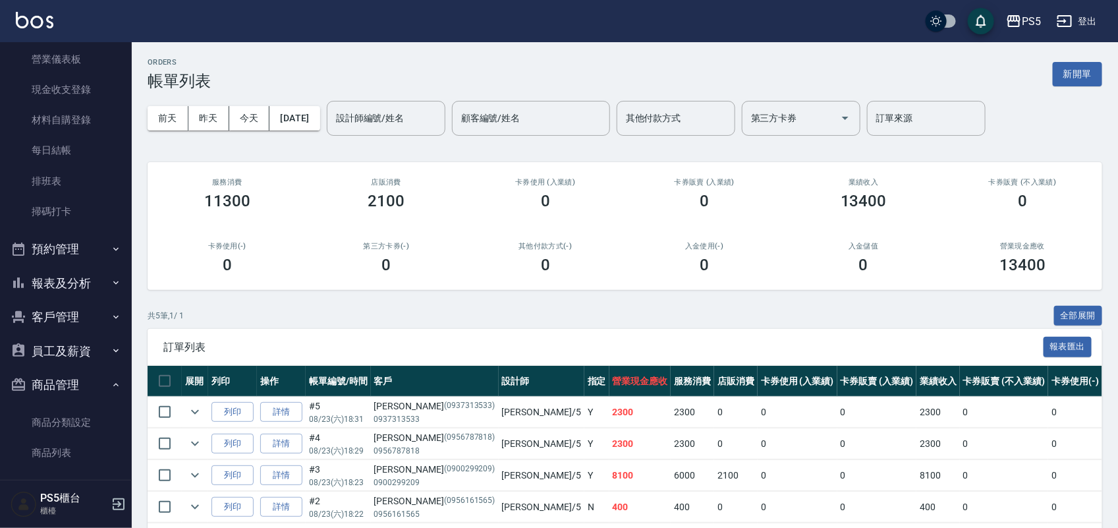
click at [59, 281] on button "報表及分析" at bounding box center [65, 283] width 121 height 34
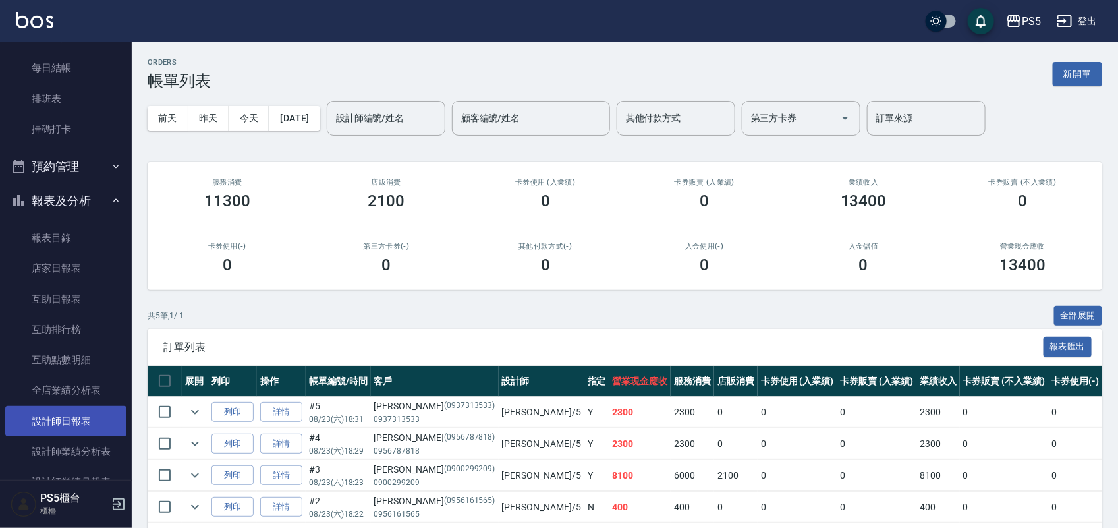
click at [61, 416] on link "設計師日報表" at bounding box center [65, 421] width 121 height 30
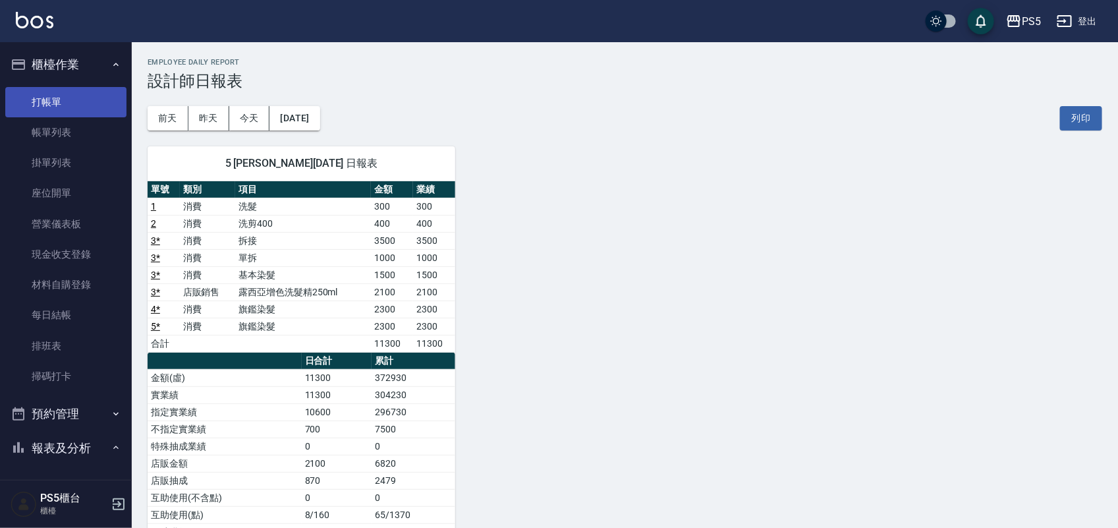
click at [80, 99] on link "打帳單" at bounding box center [65, 102] width 121 height 30
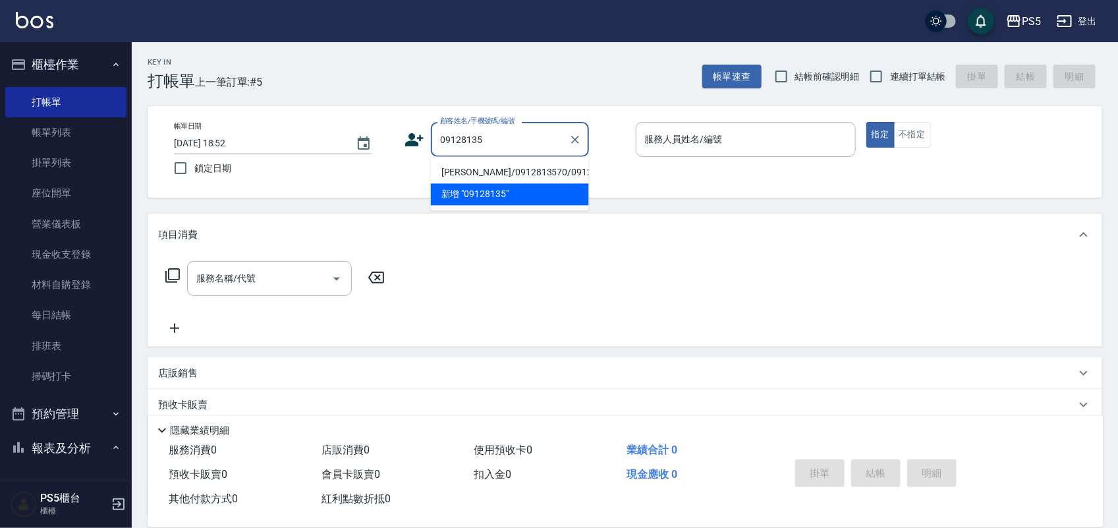
type input "[PERSON_NAME]/0912813570/0912813570"
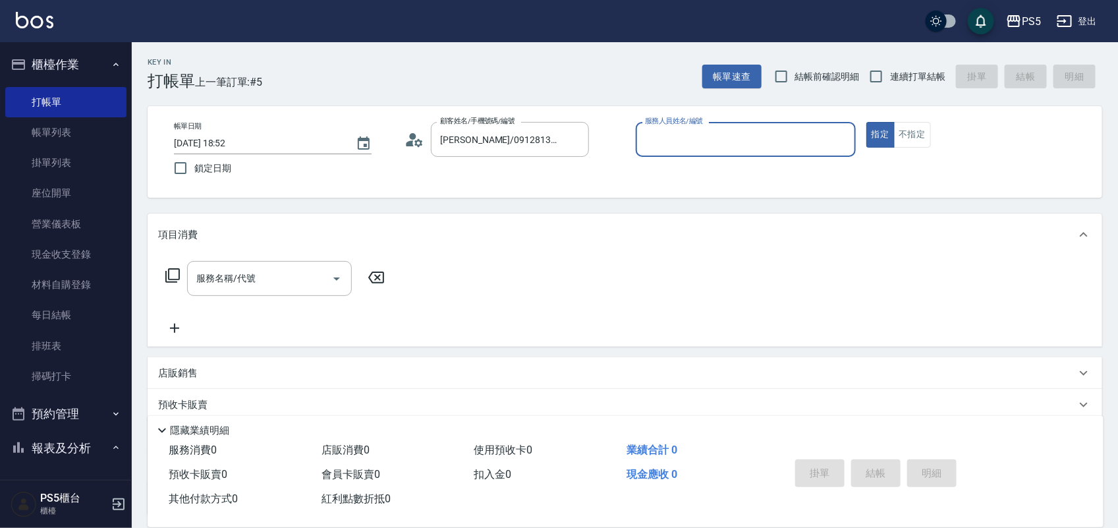
type input "Lita-6"
click at [867, 122] on button "指定" at bounding box center [881, 135] width 28 height 26
type button "true"
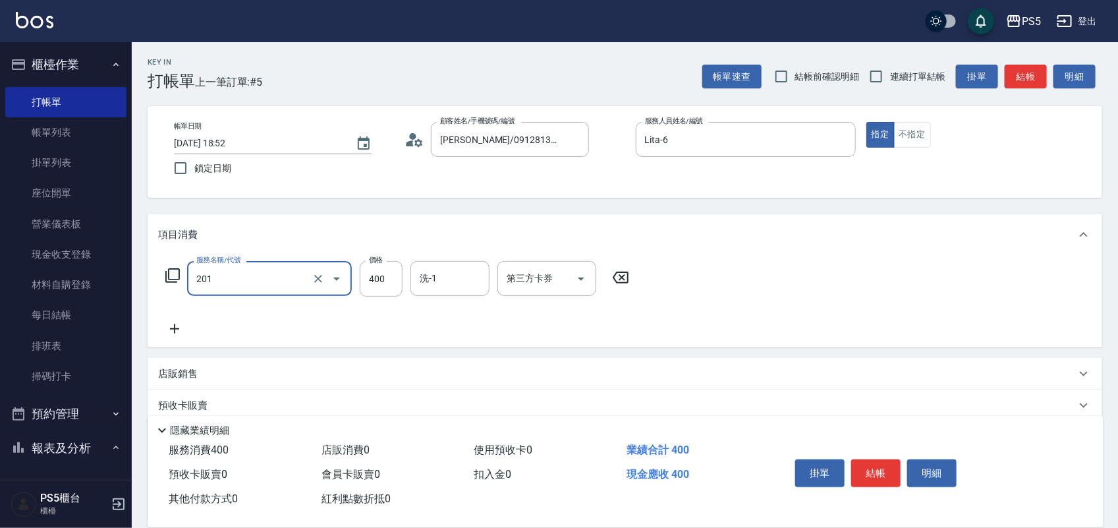
type input "洗剪400(201)"
type input "500"
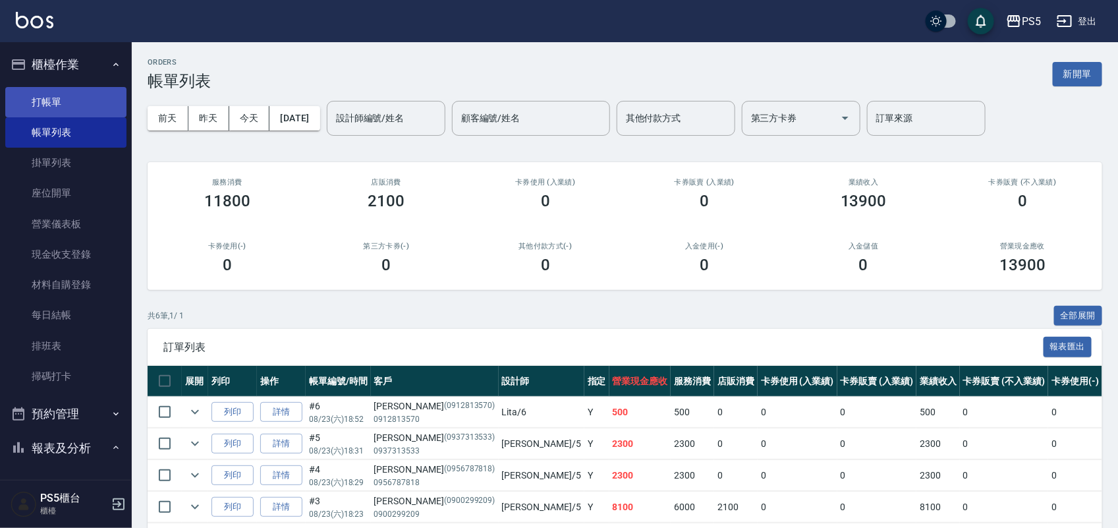
click at [77, 90] on link "打帳單" at bounding box center [65, 102] width 121 height 30
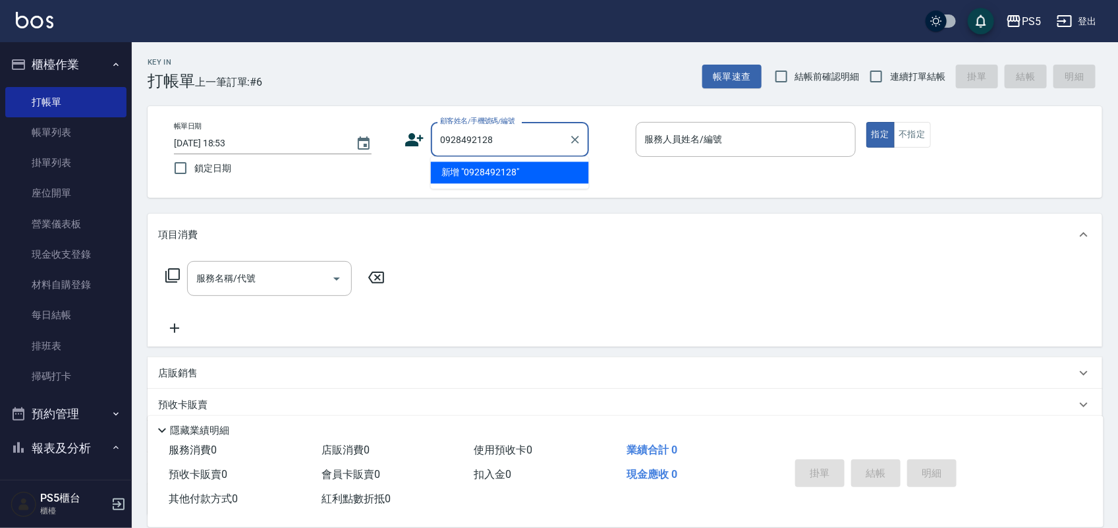
click at [480, 175] on li "新增 "0928492128"" at bounding box center [510, 173] width 158 height 22
type input "0928492128"
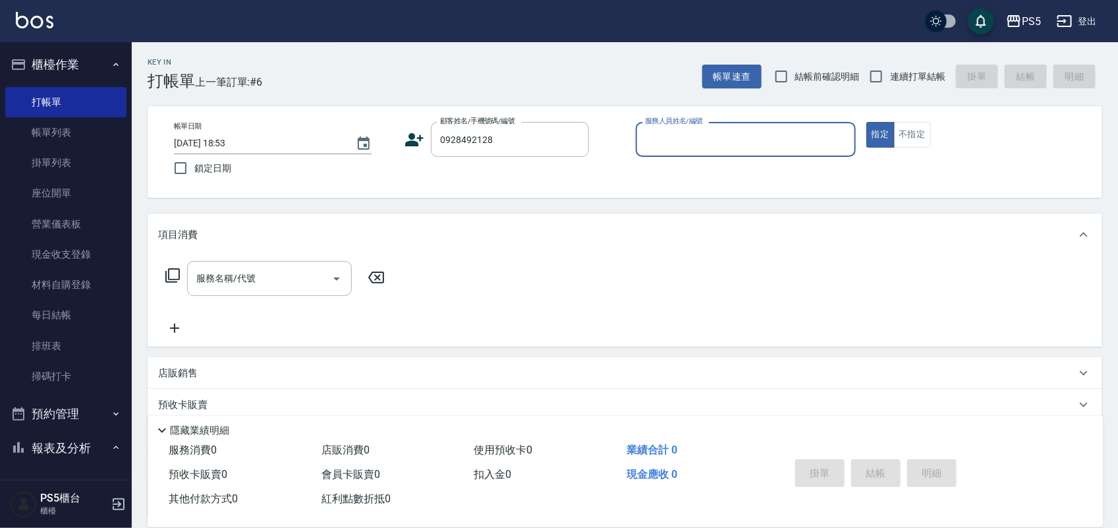
click at [420, 146] on icon at bounding box center [415, 140] width 20 height 20
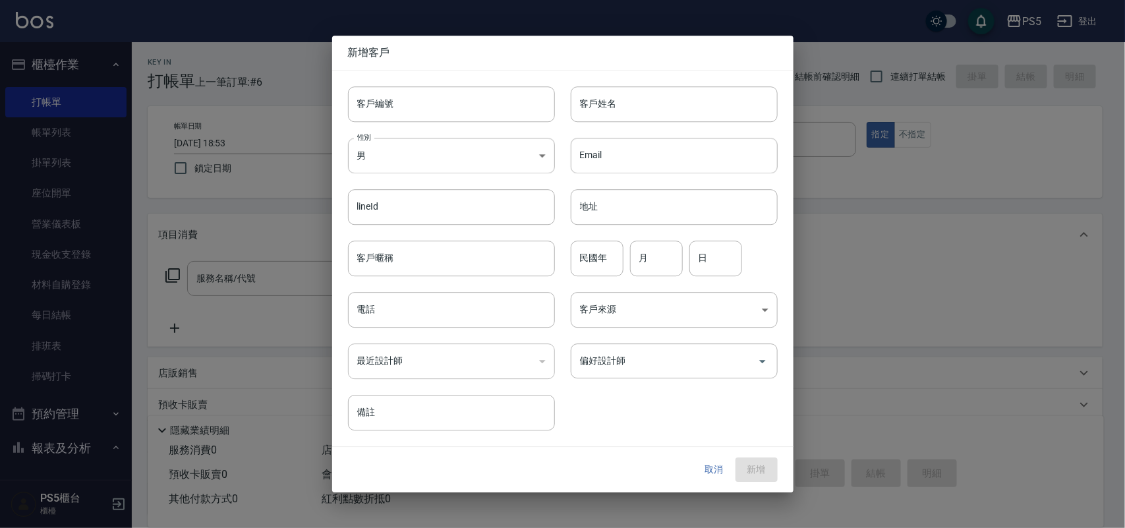
type input "0928492128"
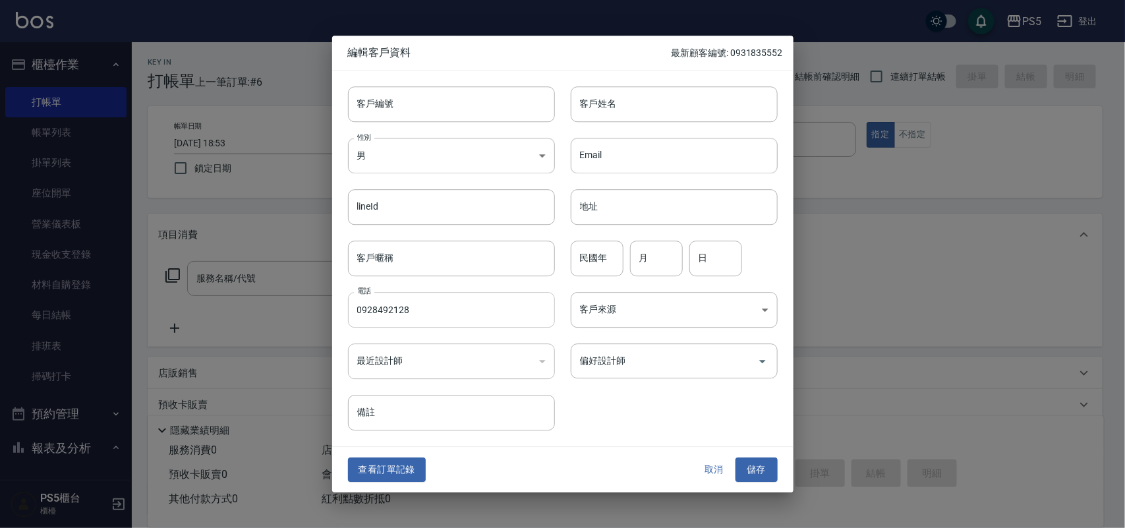
click at [403, 314] on input "0928492128" at bounding box center [451, 310] width 207 height 36
click at [443, 111] on input "客戶編號" at bounding box center [451, 104] width 207 height 36
paste input "0928492128"
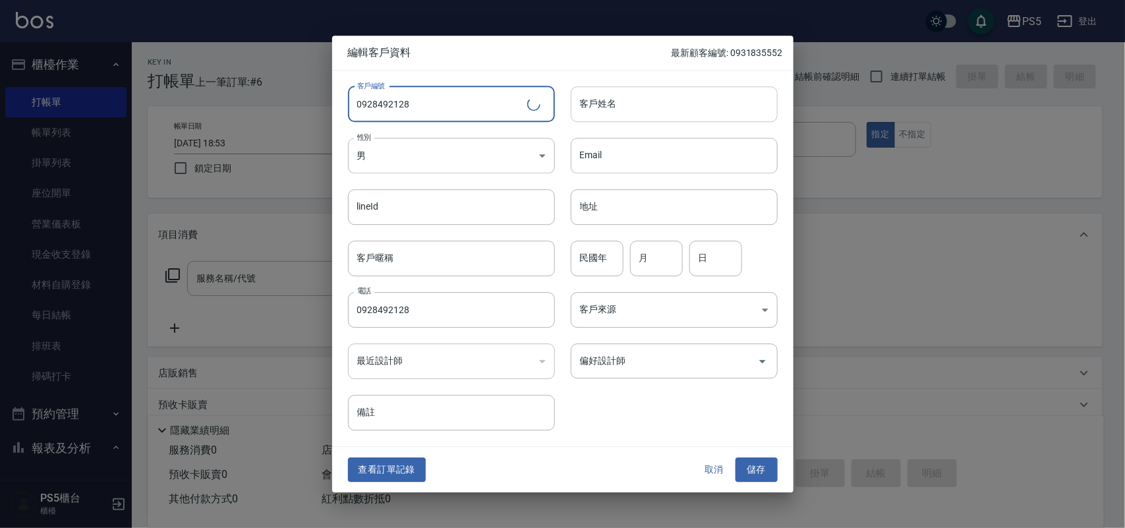
type input "0928492128"
click at [626, 104] on input "客戶姓名" at bounding box center [674, 104] width 207 height 36
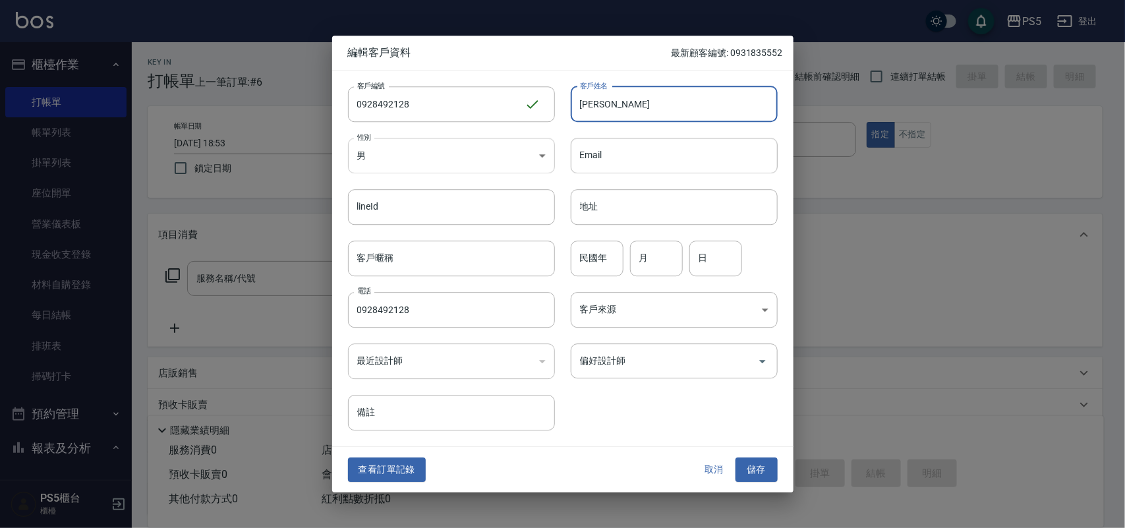
type input "[PERSON_NAME]"
click at [547, 140] on body "PS5 登出 櫃檯作業 打帳單 帳單列表 掛單列表 座位開單 營業儀表板 現金收支登錄 材料自購登錄 每日結帳 排班表 掃碼打卡 預約管理 預約管理 單日預約…" at bounding box center [562, 320] width 1125 height 641
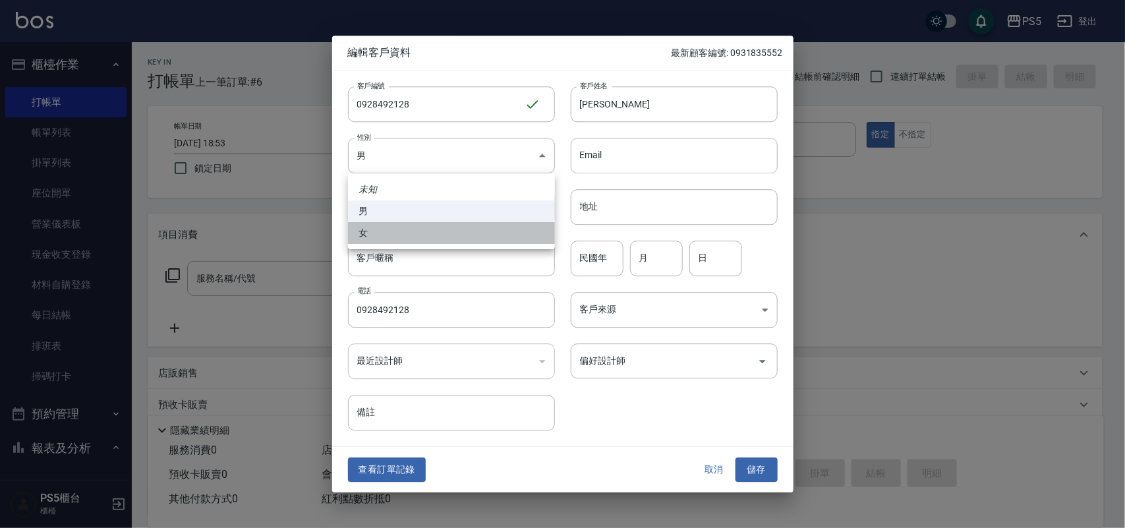
click at [502, 224] on li "女" at bounding box center [451, 233] width 207 height 22
type input "[DEMOGRAPHIC_DATA]"
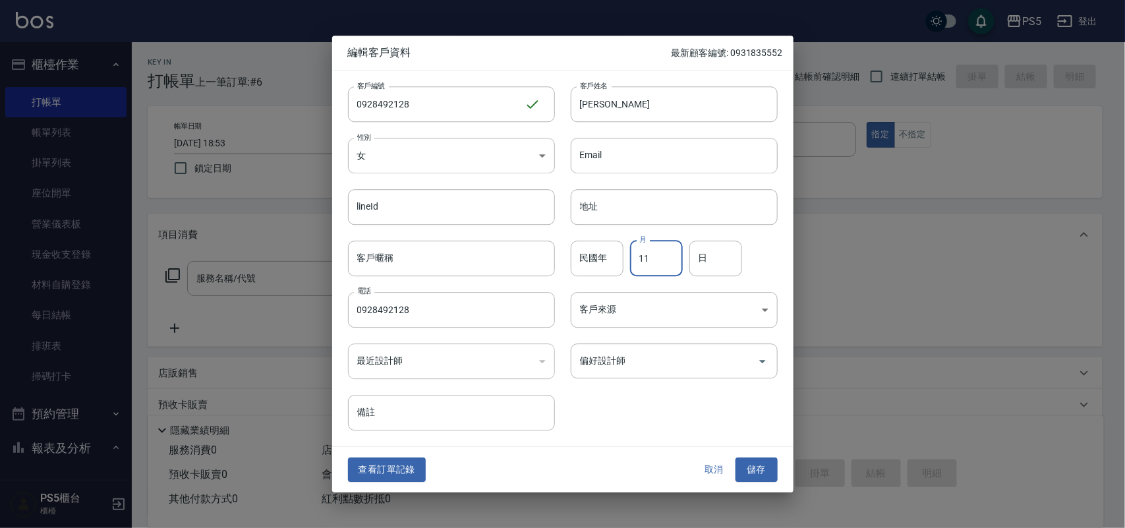
type input "11"
type input "24"
click at [736, 458] on button "儲存" at bounding box center [757, 470] width 42 height 24
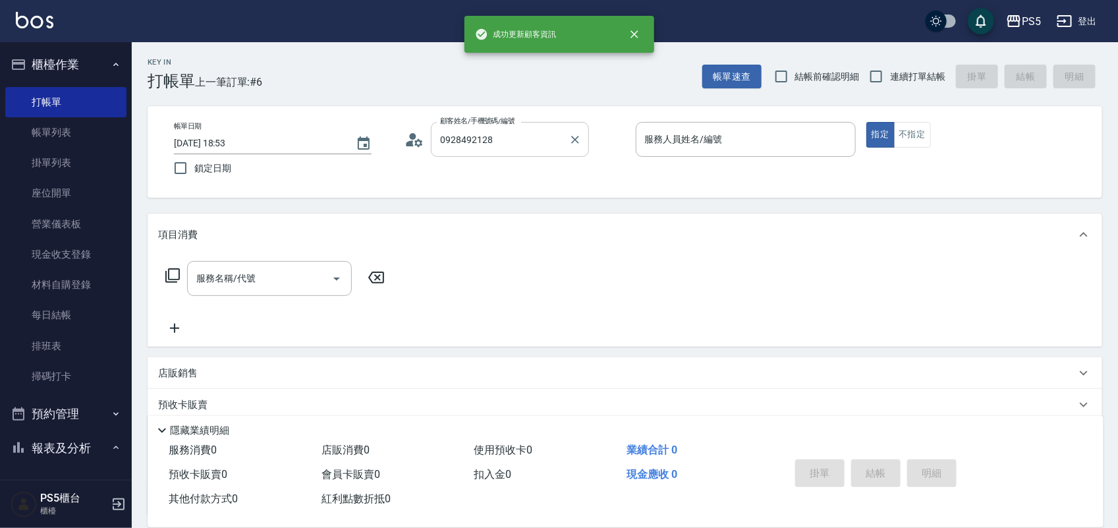
click at [552, 148] on input "0928492128" at bounding box center [500, 139] width 127 height 23
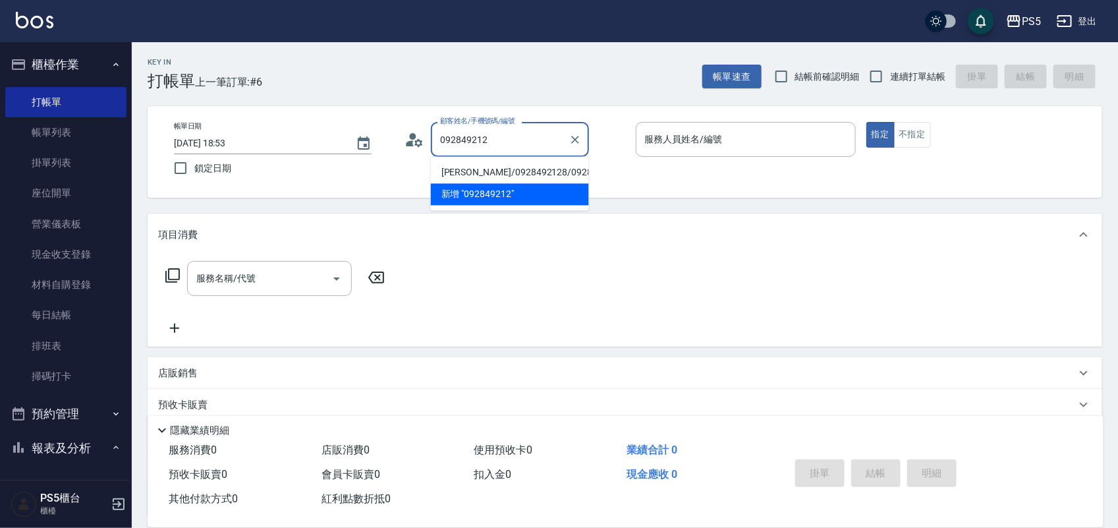
type input "[PERSON_NAME]/0928492128/0928492128"
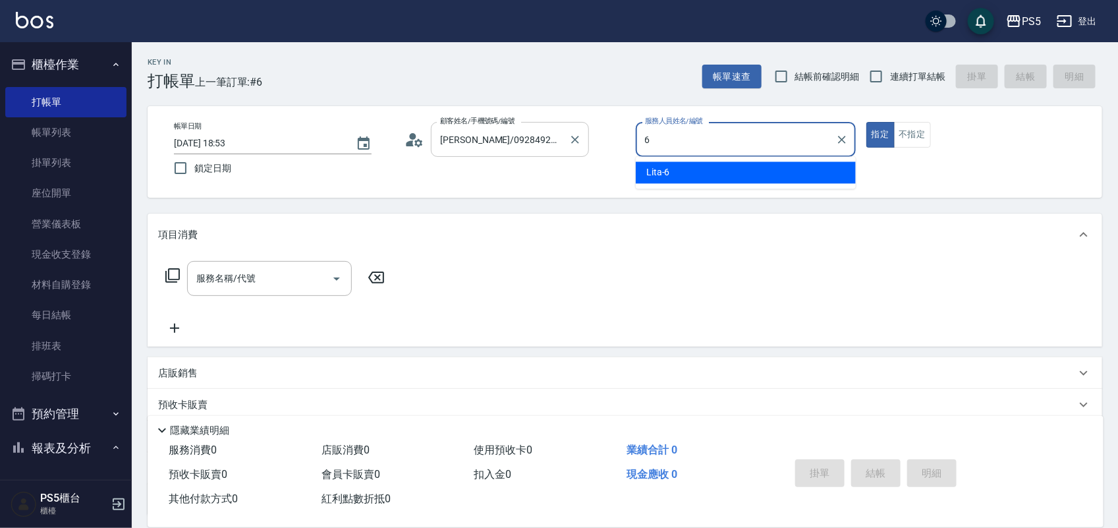
type input "Lita-6"
type button "true"
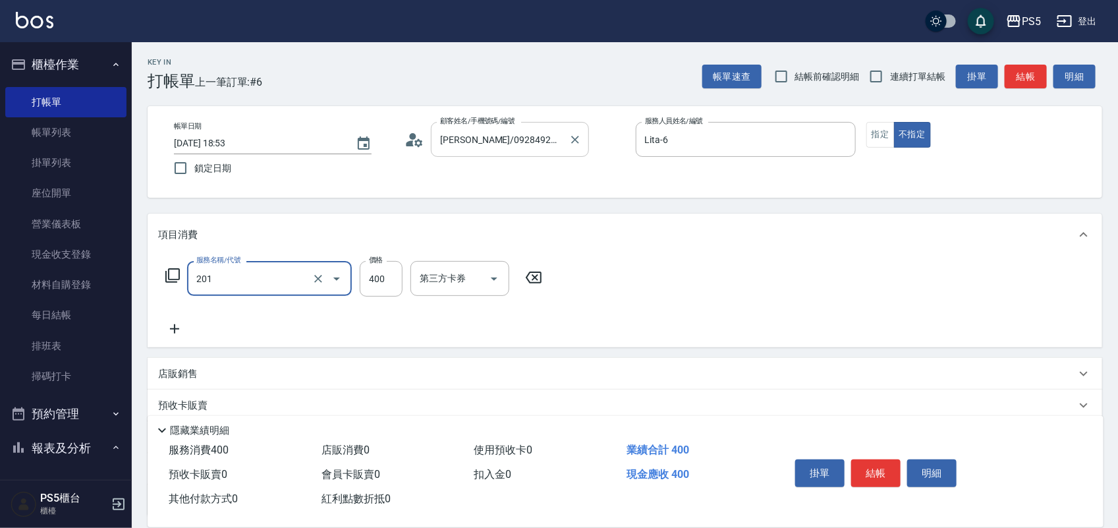
type input "洗剪400(201)"
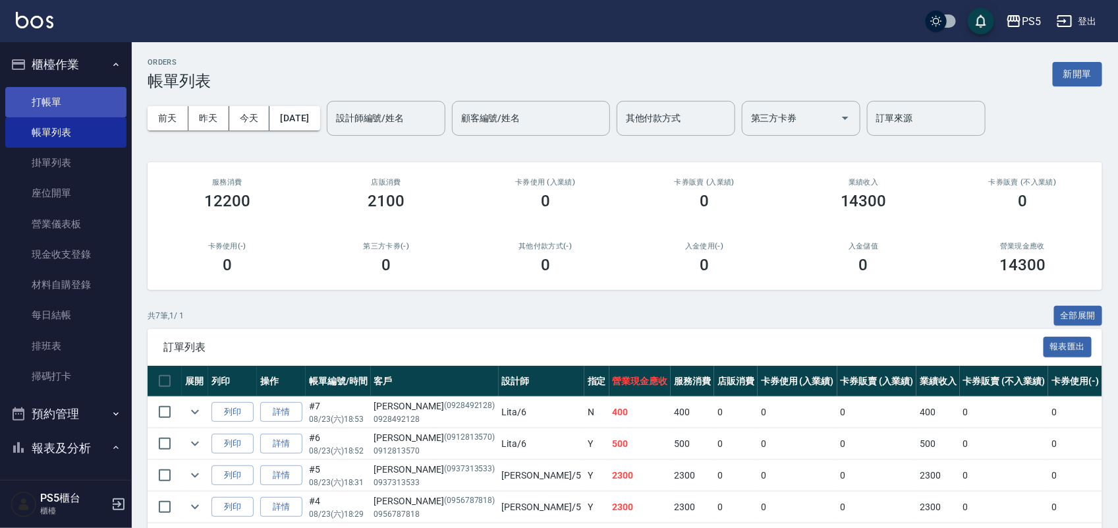
click at [44, 90] on link "打帳單" at bounding box center [65, 102] width 121 height 30
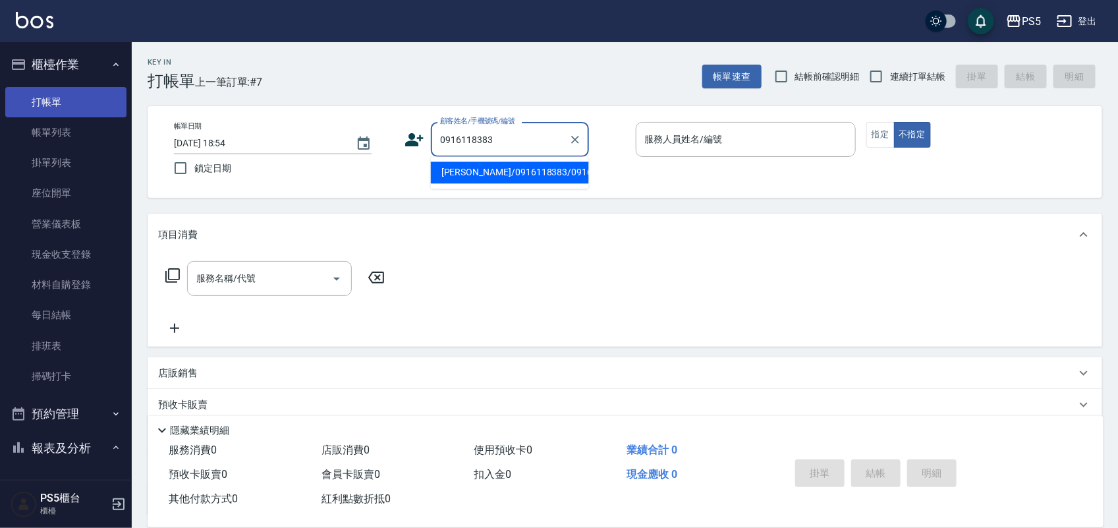
type input "[PERSON_NAME]/0916118383/0916118383"
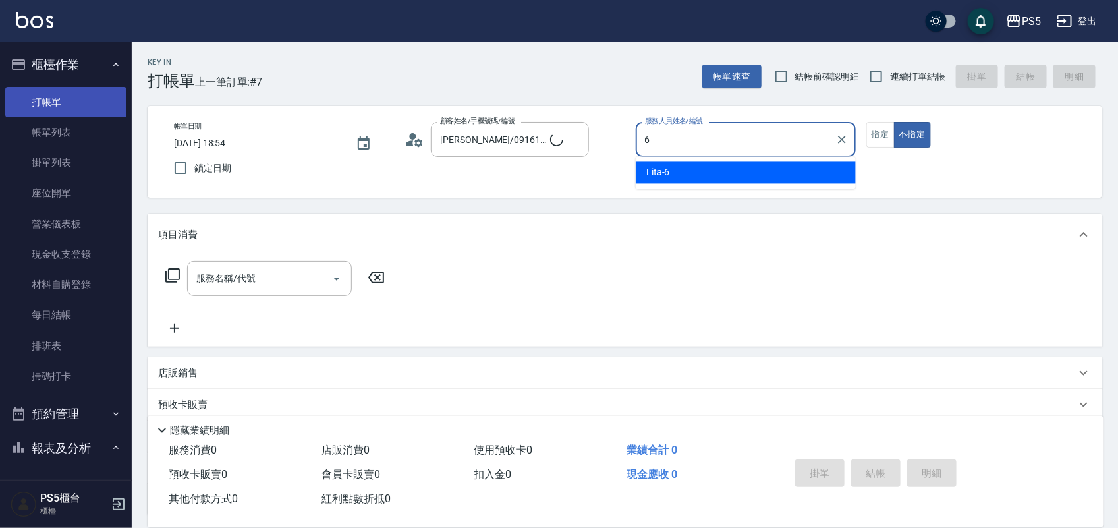
type input "Lita-6"
type button "false"
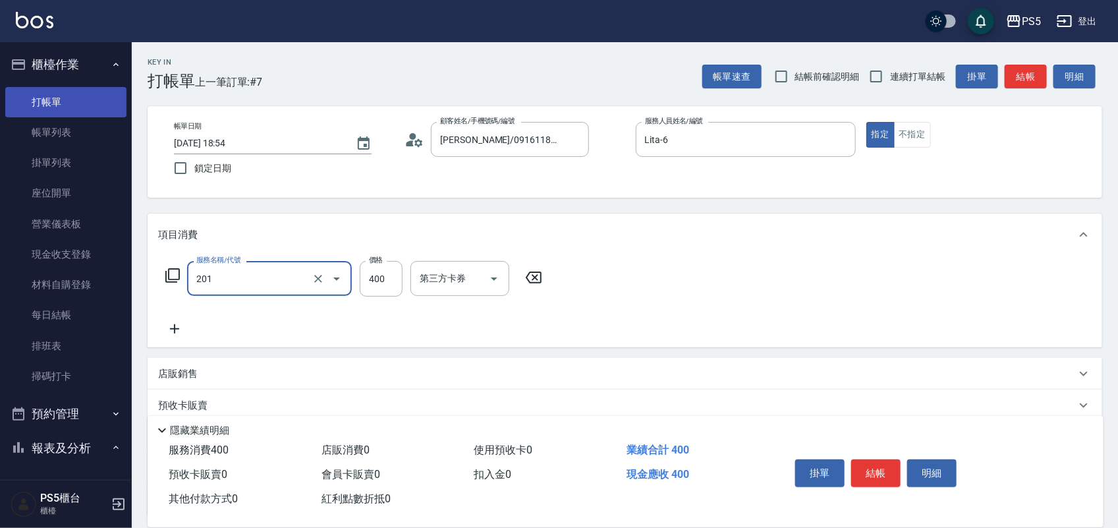
type input "洗剪400(201)"
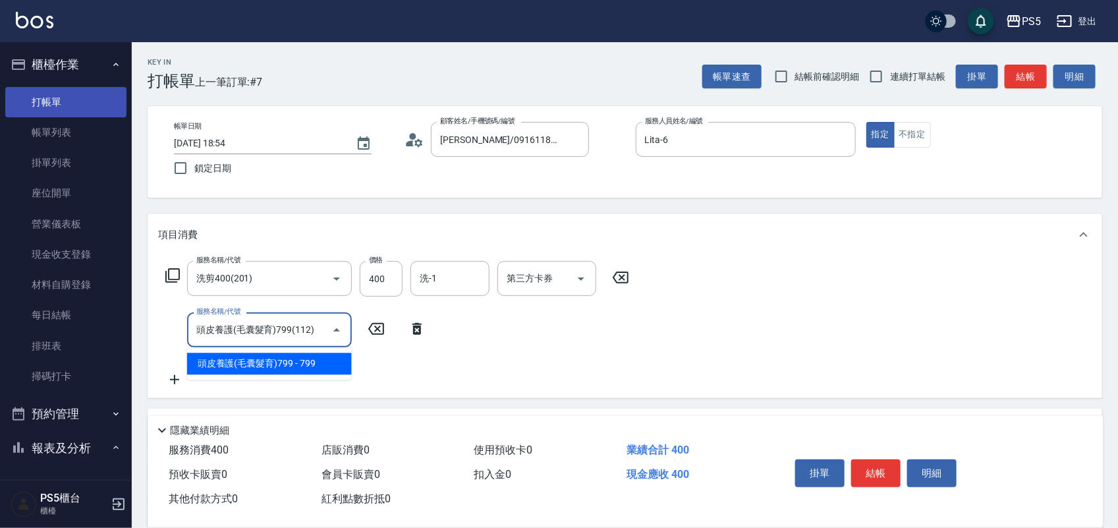
type input "頭皮養護(毛囊髮育)799(112)"
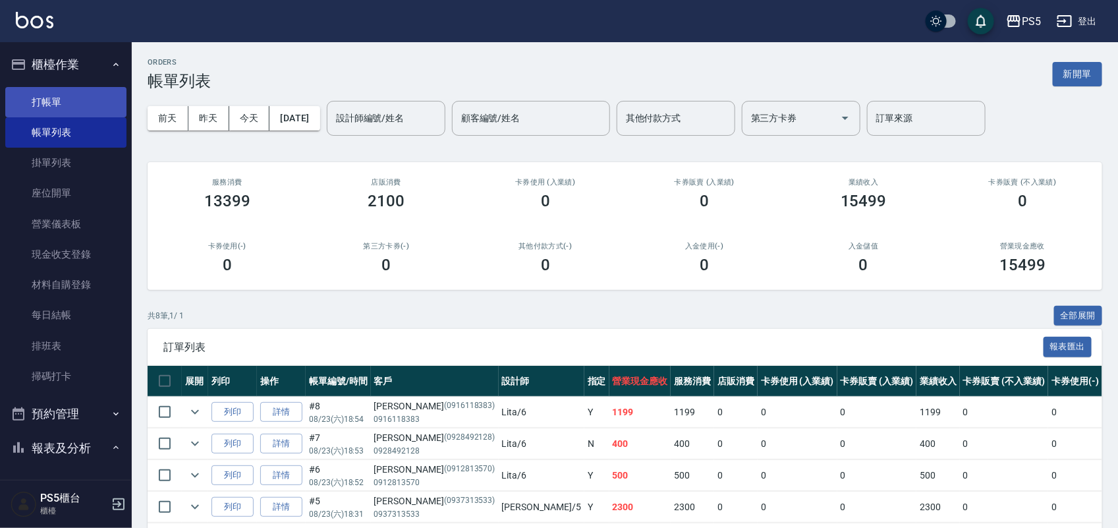
click at [32, 103] on link "打帳單" at bounding box center [65, 102] width 121 height 30
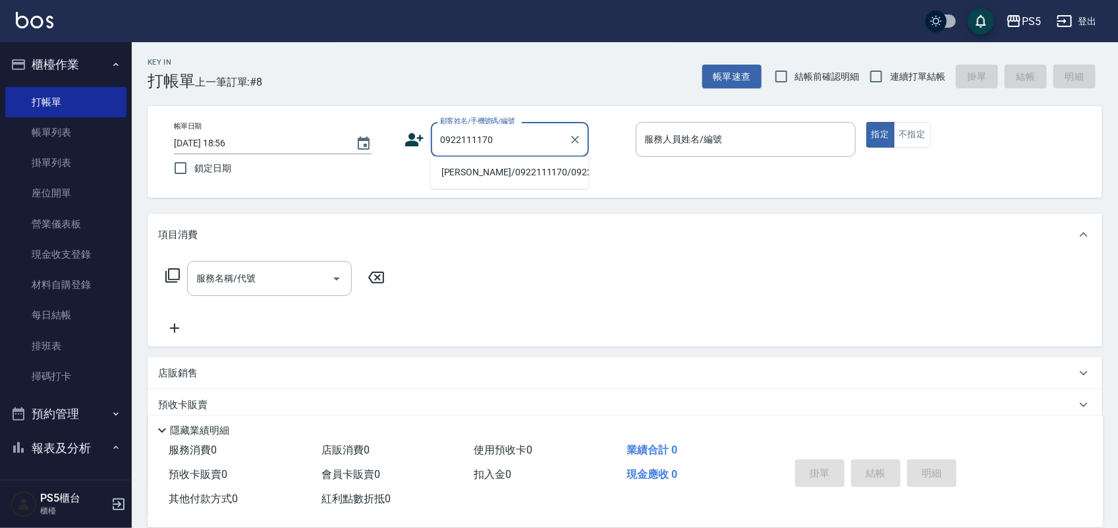
type input "[PERSON_NAME]/0922111170/0922111170"
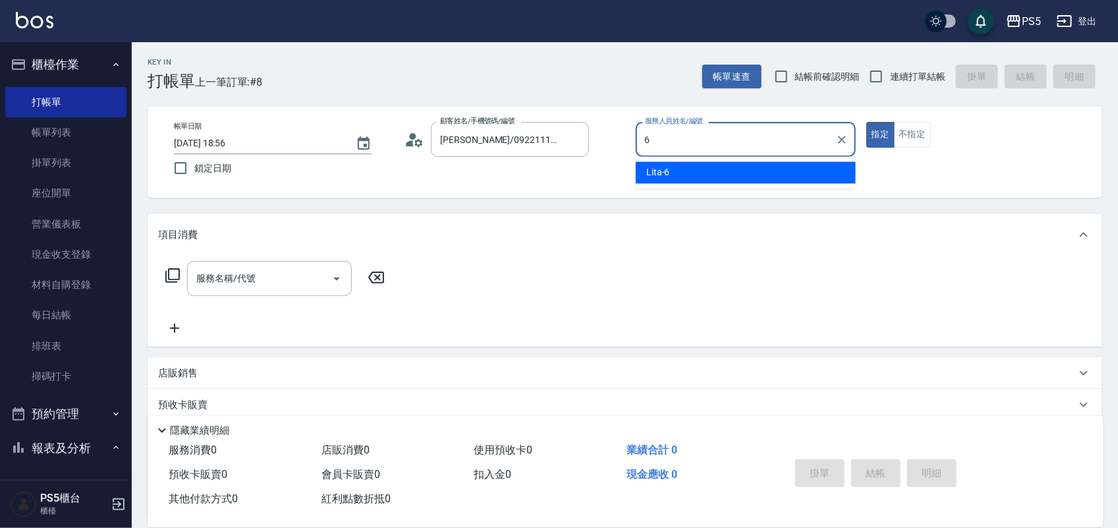
type input "Lita-6"
type button "true"
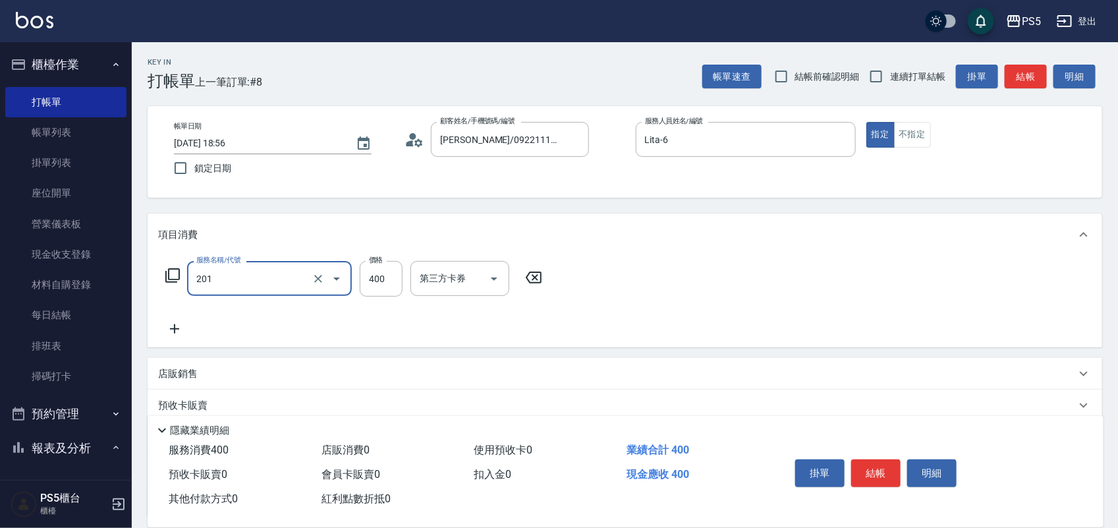
type input "洗剪400(201)"
type input "500"
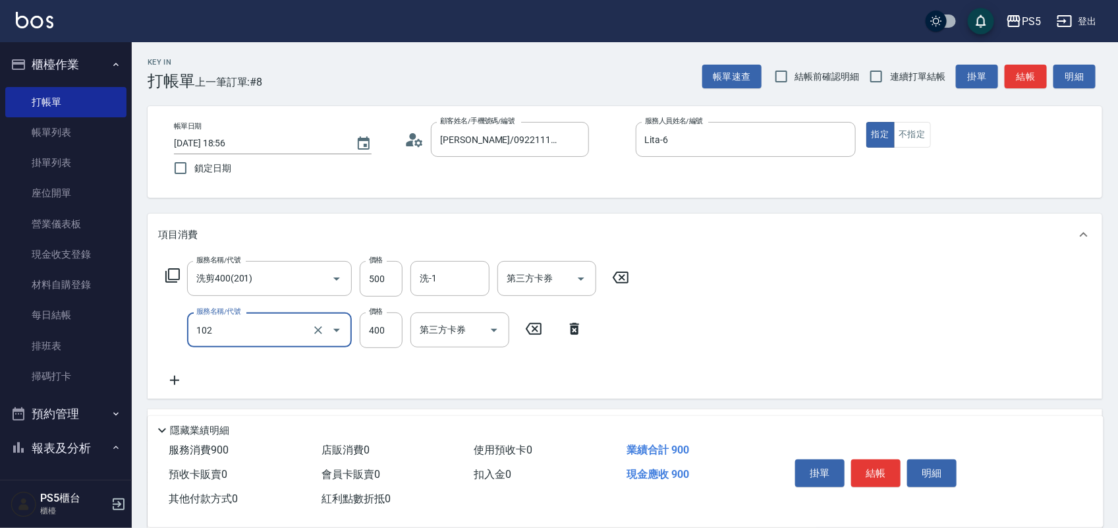
type input "精油洗髮(102)"
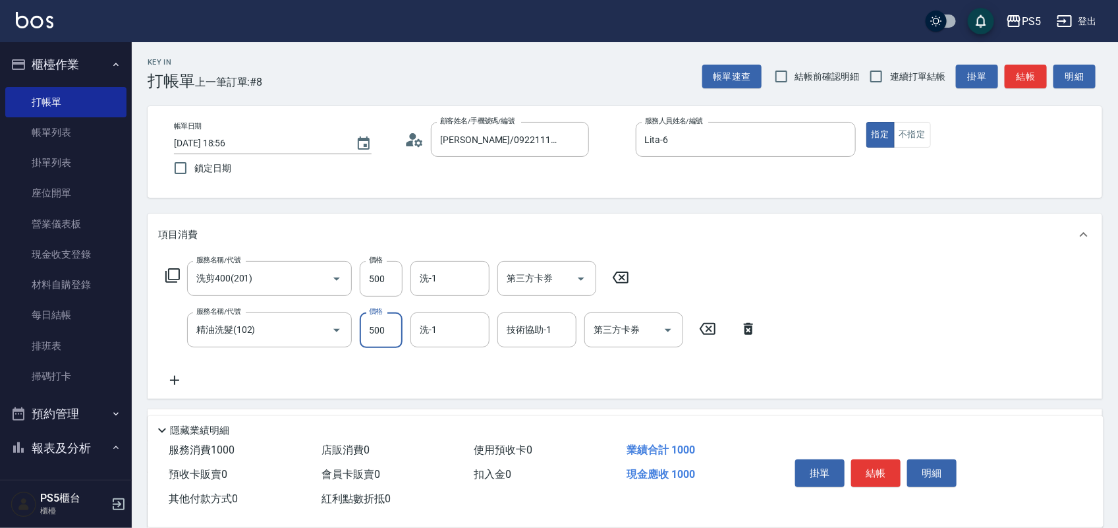
type input "500"
type input "咚咚-30"
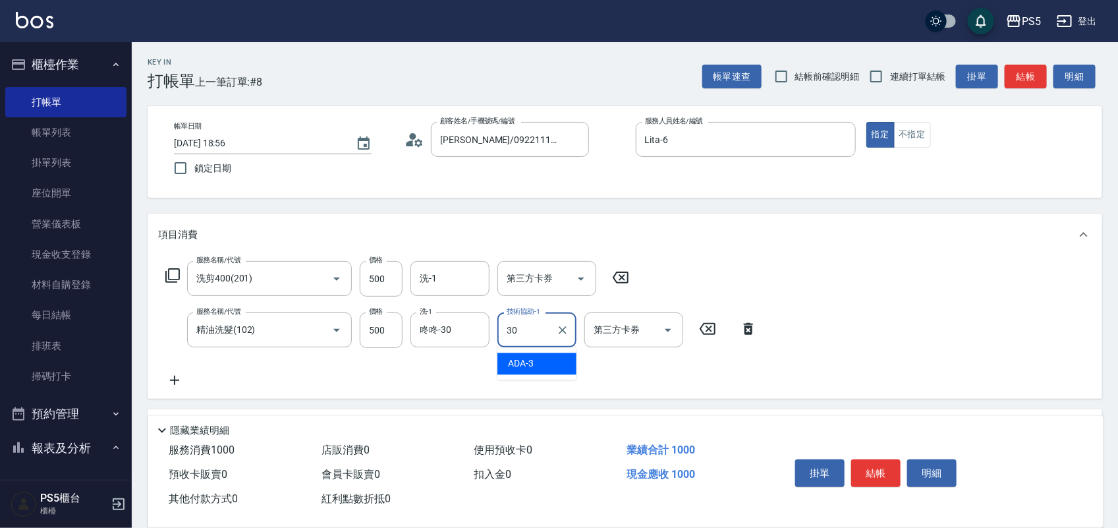
type input "咚咚-30"
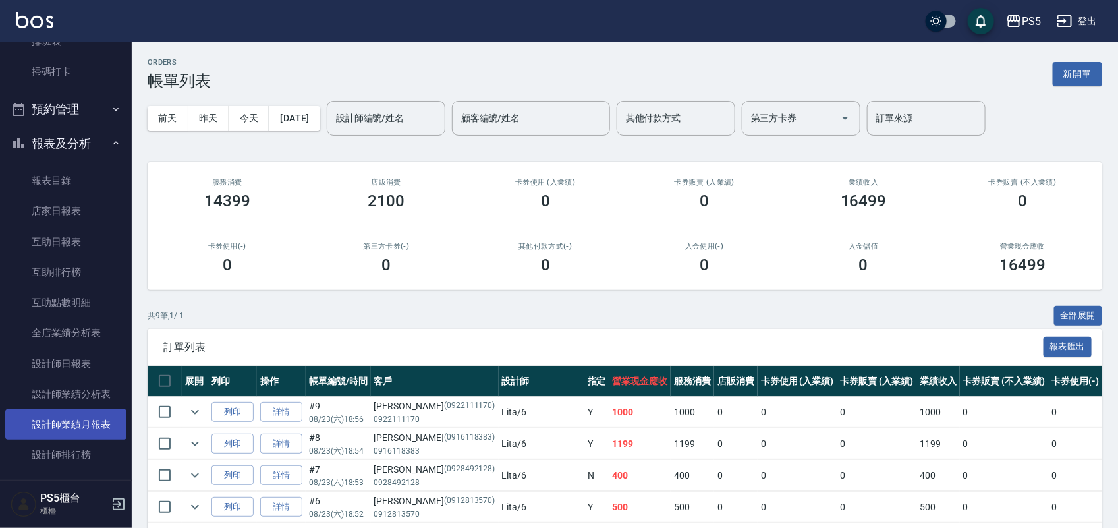
scroll to position [330, 0]
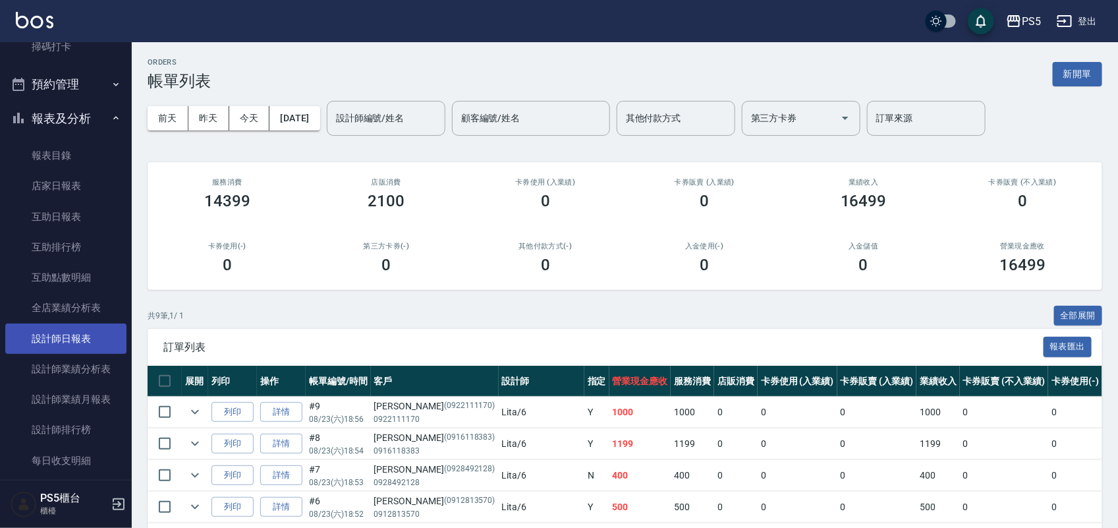
click at [87, 345] on link "設計師日報表" at bounding box center [65, 339] width 121 height 30
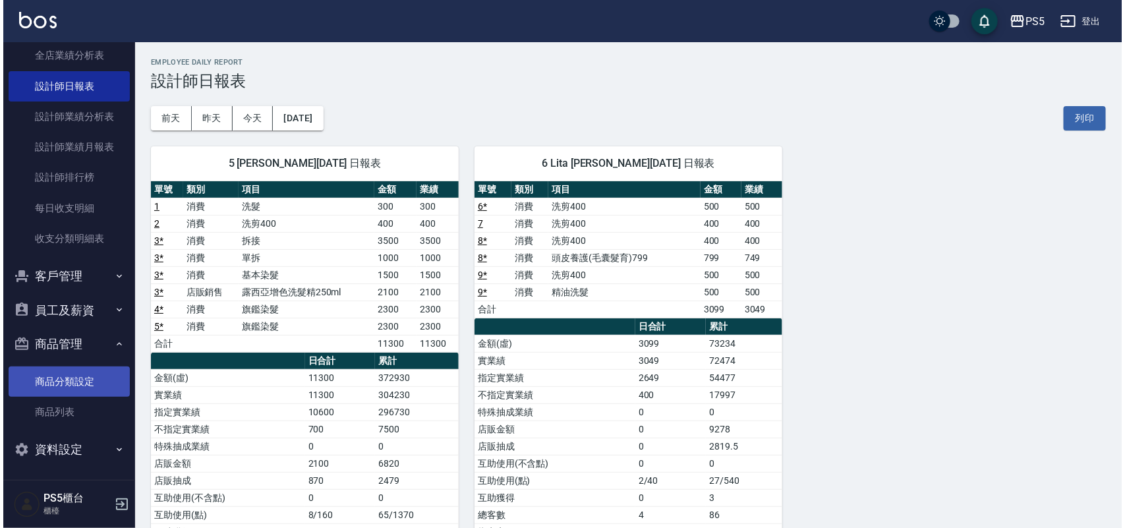
scroll to position [584, 0]
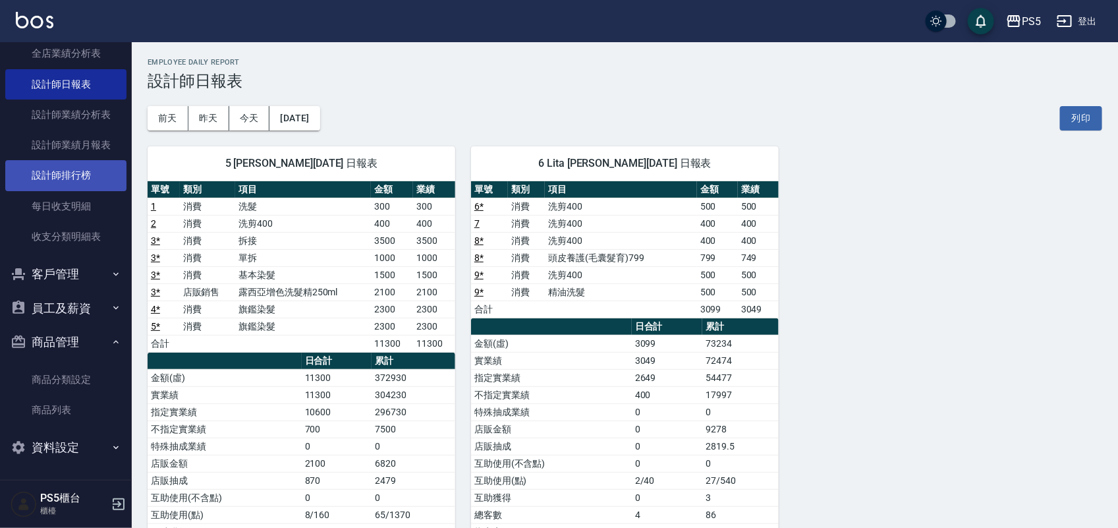
click at [69, 180] on link "設計師排行榜" at bounding box center [65, 175] width 121 height 30
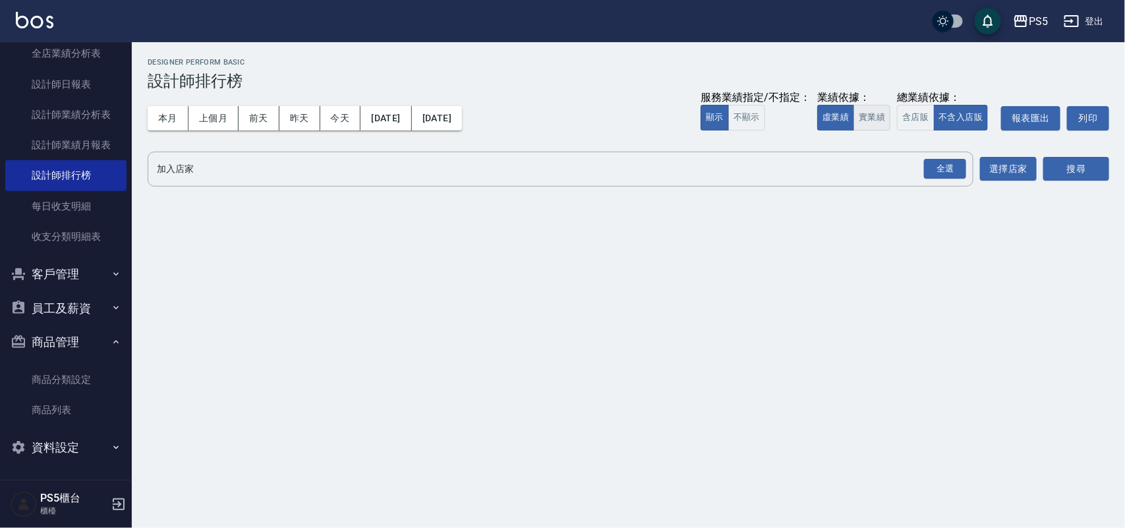
click at [871, 113] on button "實業績" at bounding box center [872, 118] width 37 height 26
click at [953, 162] on div "全選" at bounding box center [945, 169] width 42 height 20
click at [1078, 165] on button "搜尋" at bounding box center [1076, 170] width 66 height 24
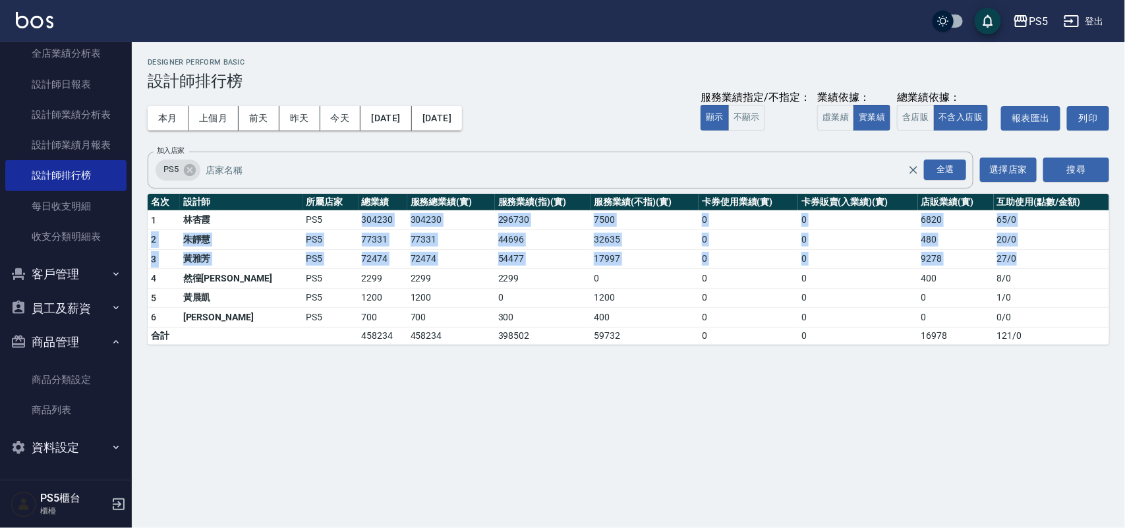
drag, startPoint x: 291, startPoint y: 221, endPoint x: 1026, endPoint y: 261, distance: 736.0
click at [1026, 261] on tbody "1 [PERSON_NAME]PS5 304230 304230 296730 7500 0 0 6820 65 / 0 2 [PERSON_NAME]PS5…" at bounding box center [629, 277] width 962 height 134
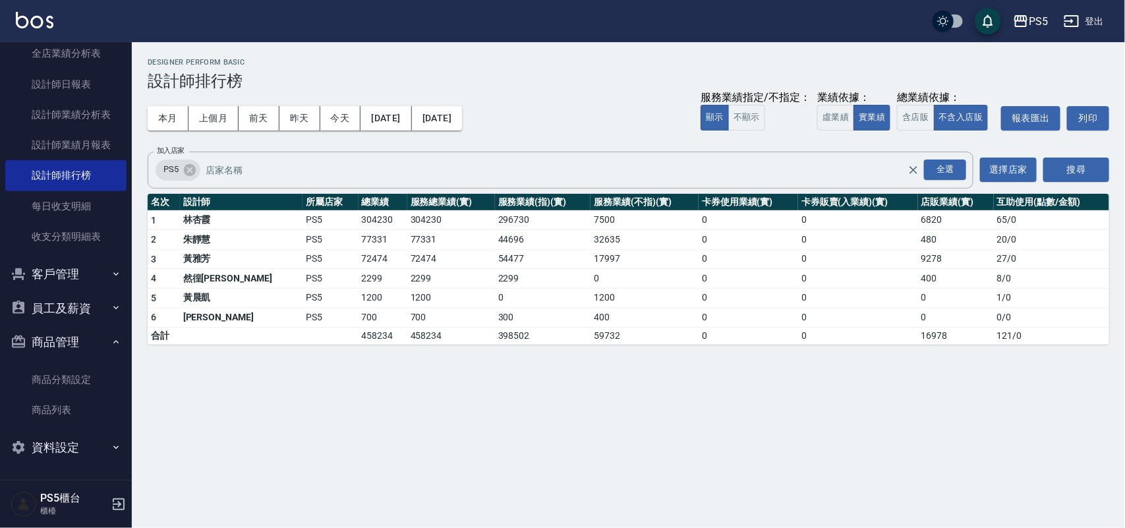
click at [1009, 369] on div "PS5 [DATE] - [DATE] 設計師排行榜 列印時間： [DATE][PHONE_NUMBER]:57 Designer Perform Basic…" at bounding box center [562, 264] width 1125 height 528
click at [303, 272] on td "PS5" at bounding box center [330, 279] width 55 height 20
drag, startPoint x: 231, startPoint y: 277, endPoint x: 923, endPoint y: 283, distance: 692.1
click at [923, 283] on tr "4 然徨[PERSON_NAME] PS5 2299 2299 2299 0 0 0 400 8 / 0" at bounding box center [629, 279] width 962 height 20
click at [335, 379] on div "PS5 [DATE] - [DATE] 設計師排行榜 列印時間： [DATE][PHONE_NUMBER]:57 Designer Perform Basic…" at bounding box center [562, 264] width 1125 height 528
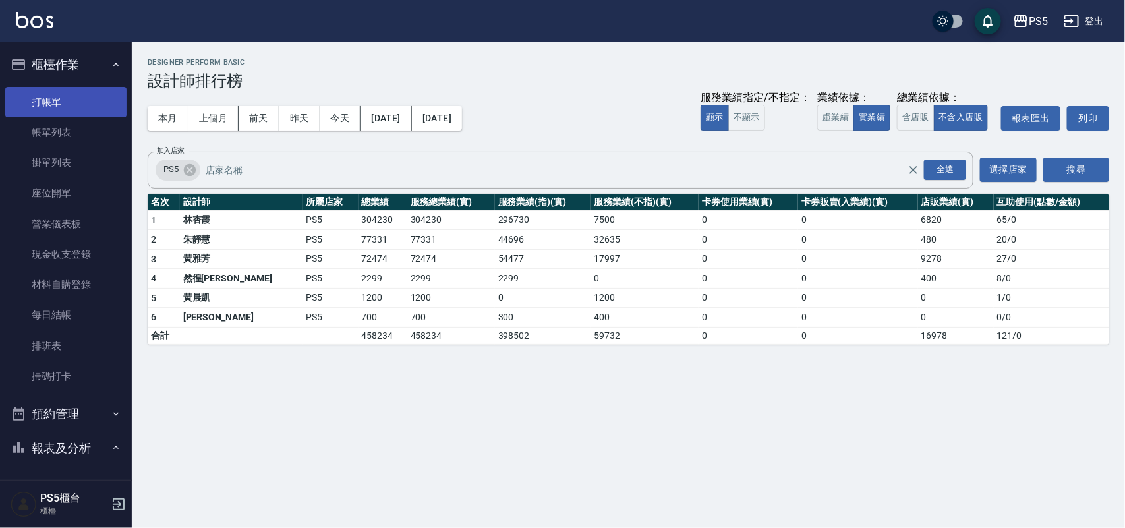
click at [94, 100] on link "打帳單" at bounding box center [65, 102] width 121 height 30
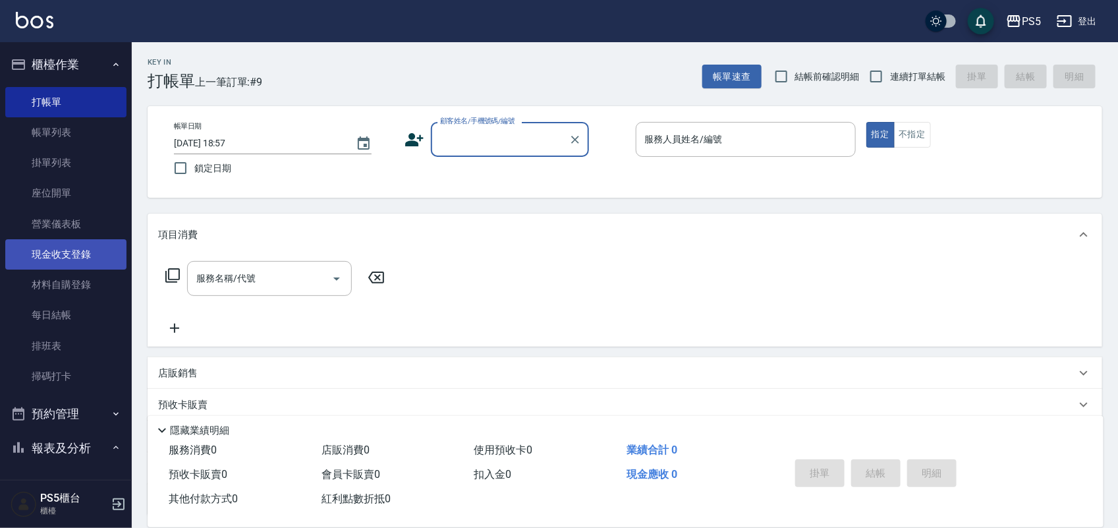
click at [71, 248] on link "現金收支登錄" at bounding box center [65, 254] width 121 height 30
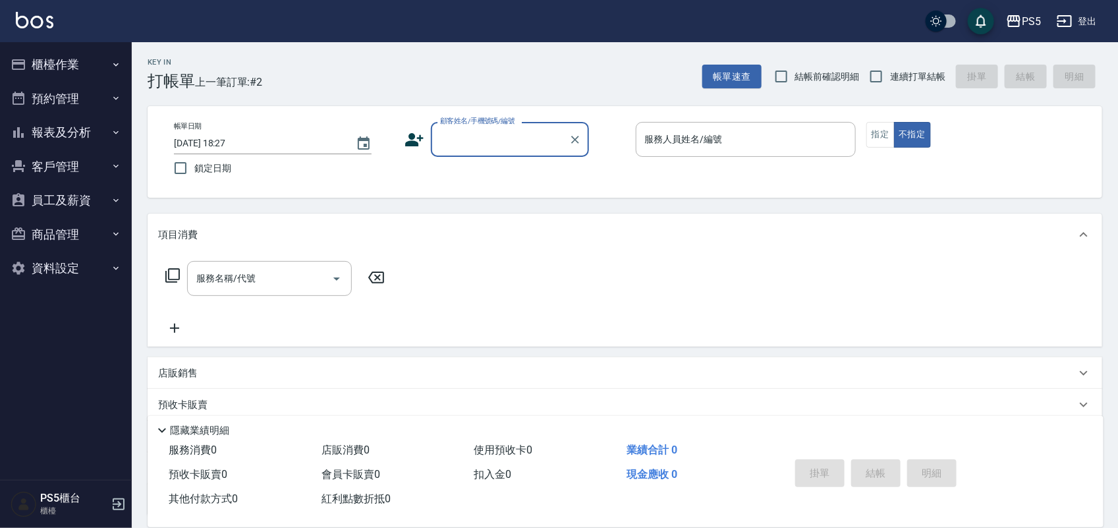
click at [41, 234] on button "商品管理" at bounding box center [65, 235] width 121 height 34
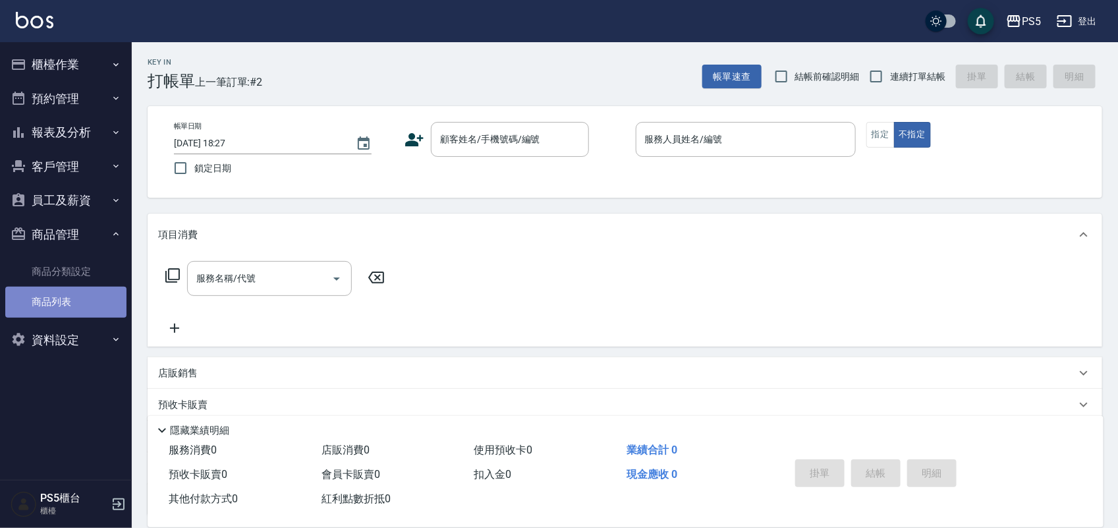
click at [47, 292] on link "商品列表" at bounding box center [65, 302] width 121 height 30
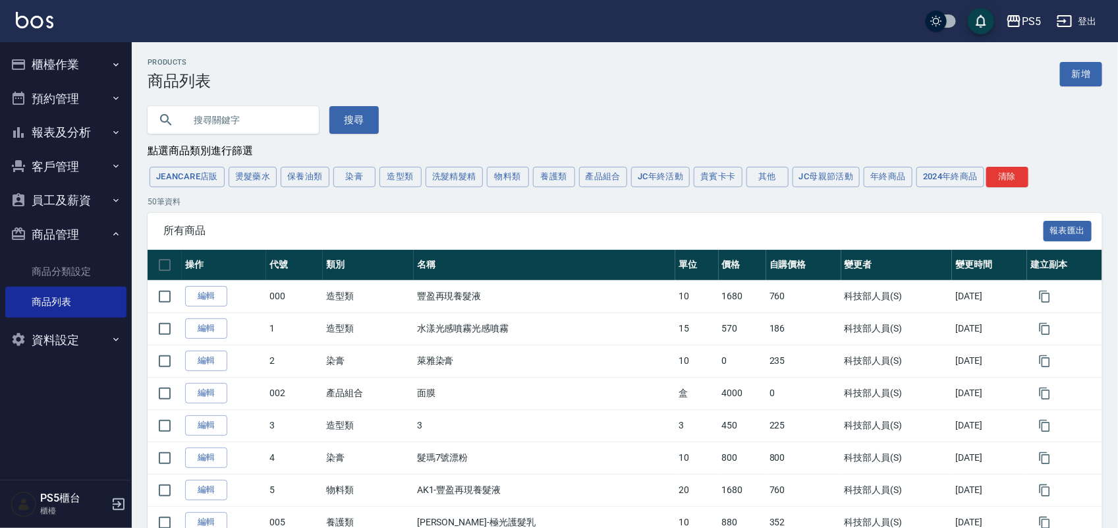
click at [231, 120] on input "text" at bounding box center [247, 120] width 124 height 36
type input "[PERSON_NAME]"
click at [368, 112] on button "搜尋" at bounding box center [354, 120] width 49 height 28
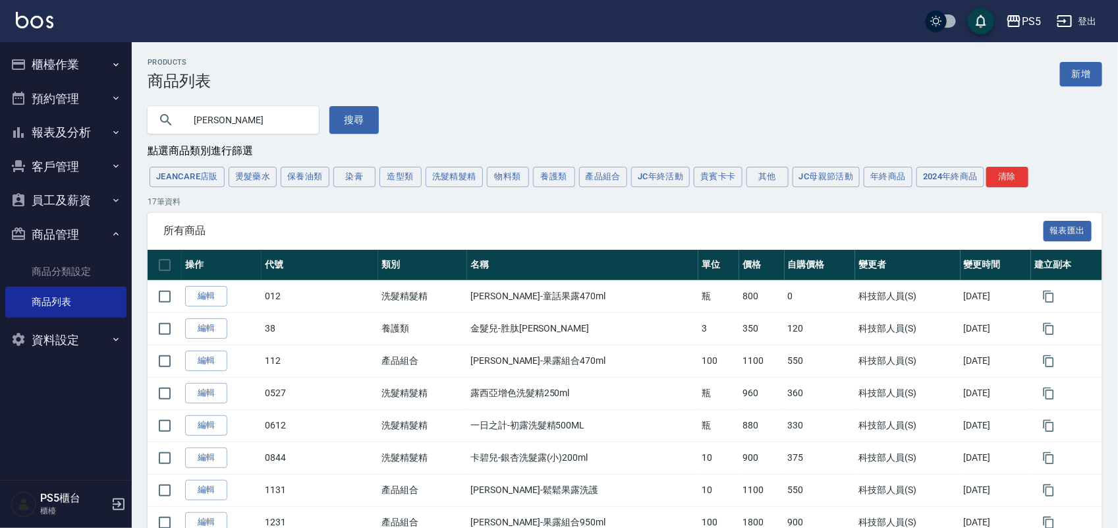
click at [251, 122] on input "[PERSON_NAME]" at bounding box center [247, 120] width 124 height 36
click at [363, 123] on button "搜尋" at bounding box center [354, 120] width 49 height 28
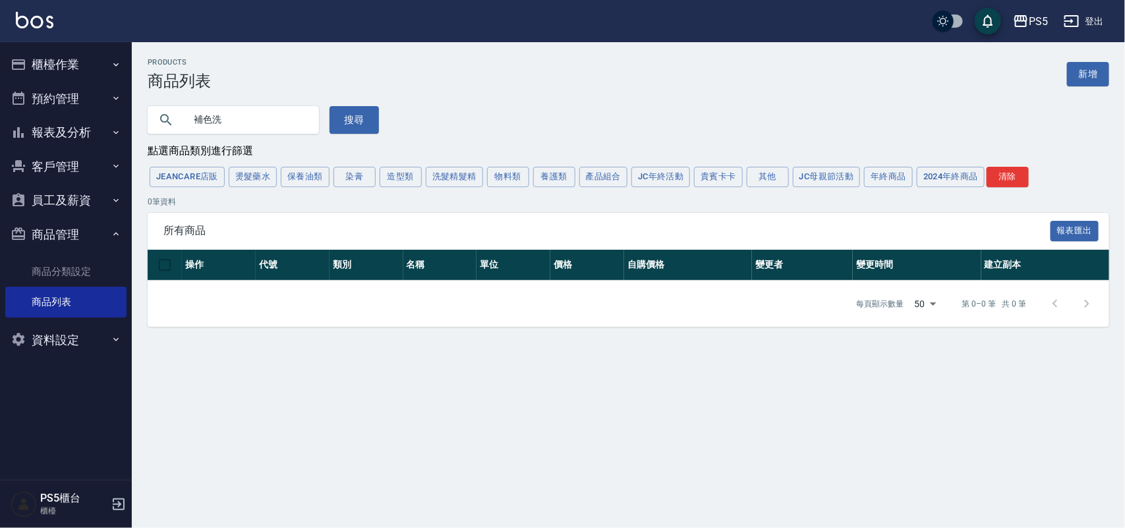
click at [236, 123] on input "補色洗" at bounding box center [247, 120] width 124 height 36
type input "補"
type input "增色洗"
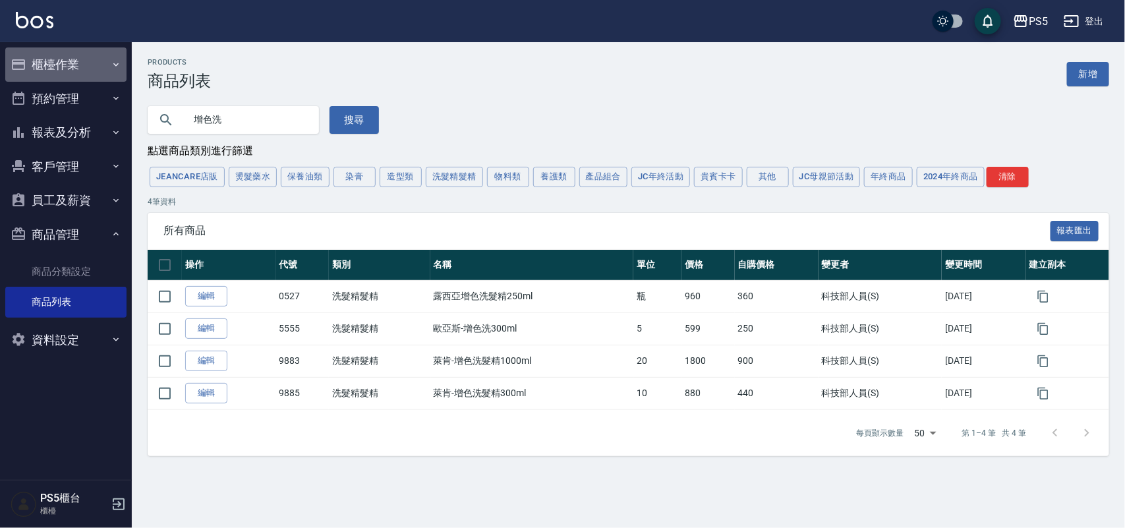
click at [53, 61] on button "櫃檯作業" at bounding box center [65, 64] width 121 height 34
